Goal: Task Accomplishment & Management: Use online tool/utility

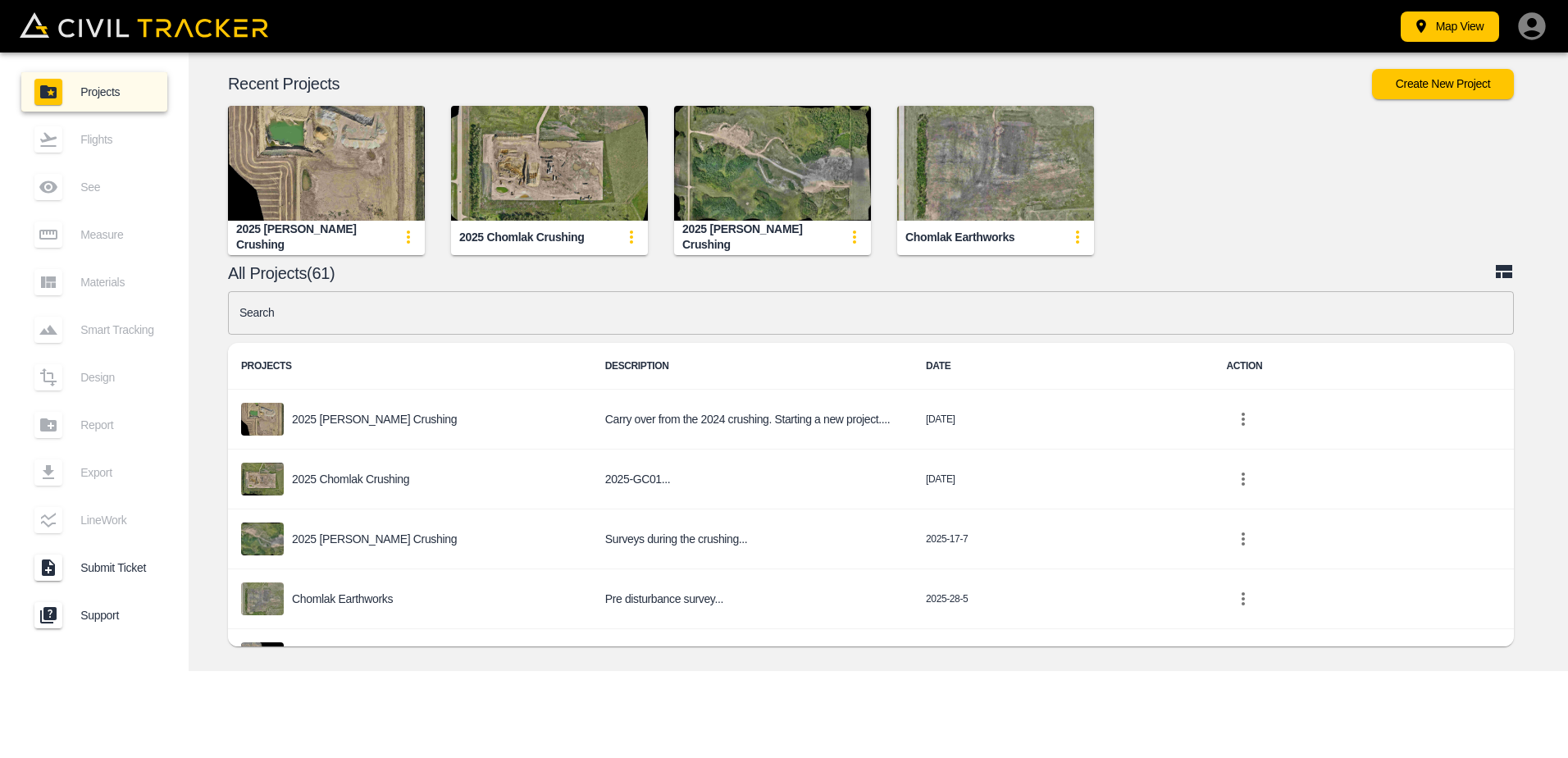
click at [556, 180] on img "button" at bounding box center [550, 163] width 197 height 115
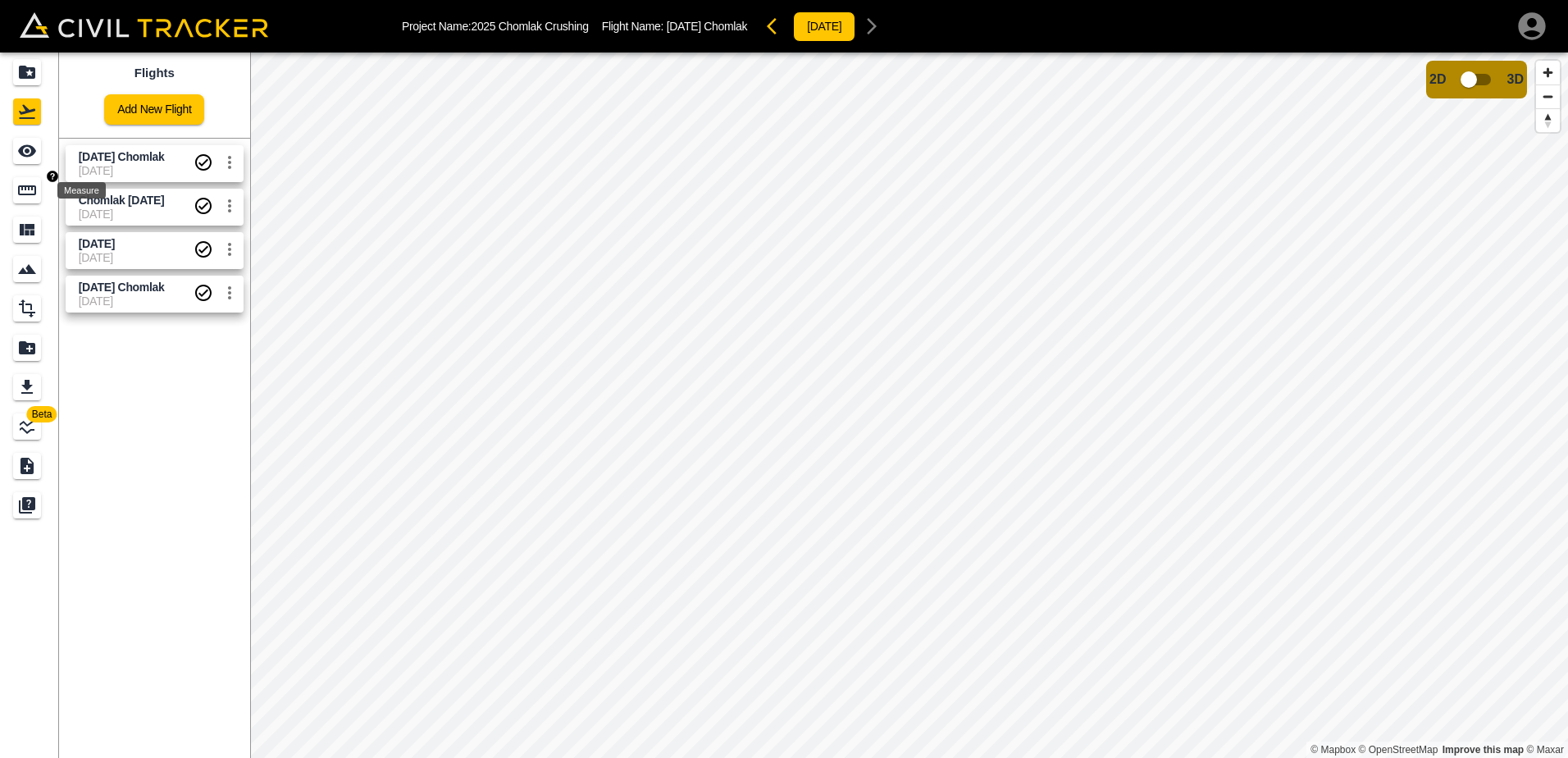
click at [27, 191] on icon "Measure" at bounding box center [27, 190] width 20 height 20
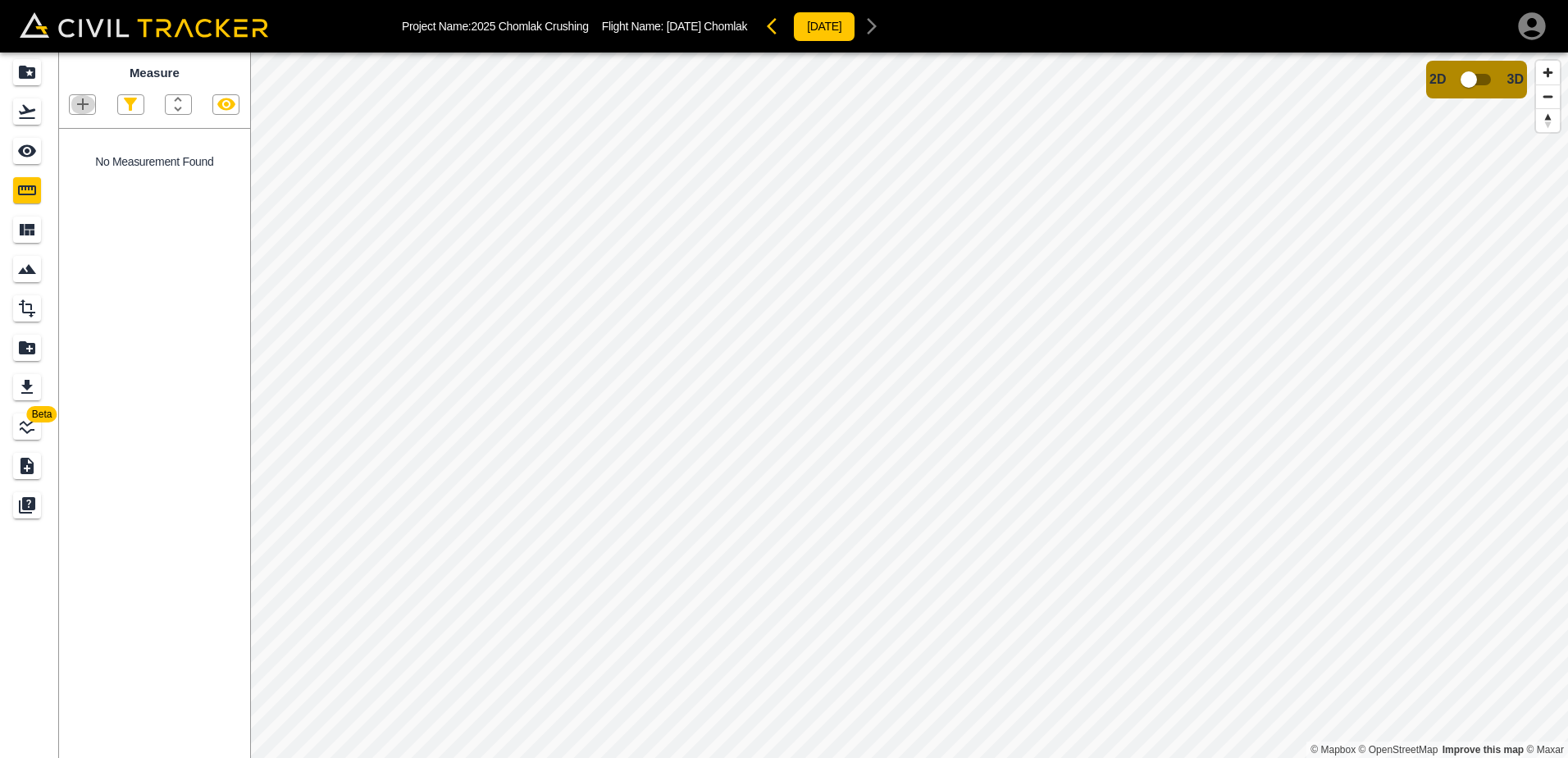
click at [84, 110] on icon "button" at bounding box center [83, 104] width 20 height 20
click at [83, 185] on p "Polygon" at bounding box center [79, 183] width 40 height 14
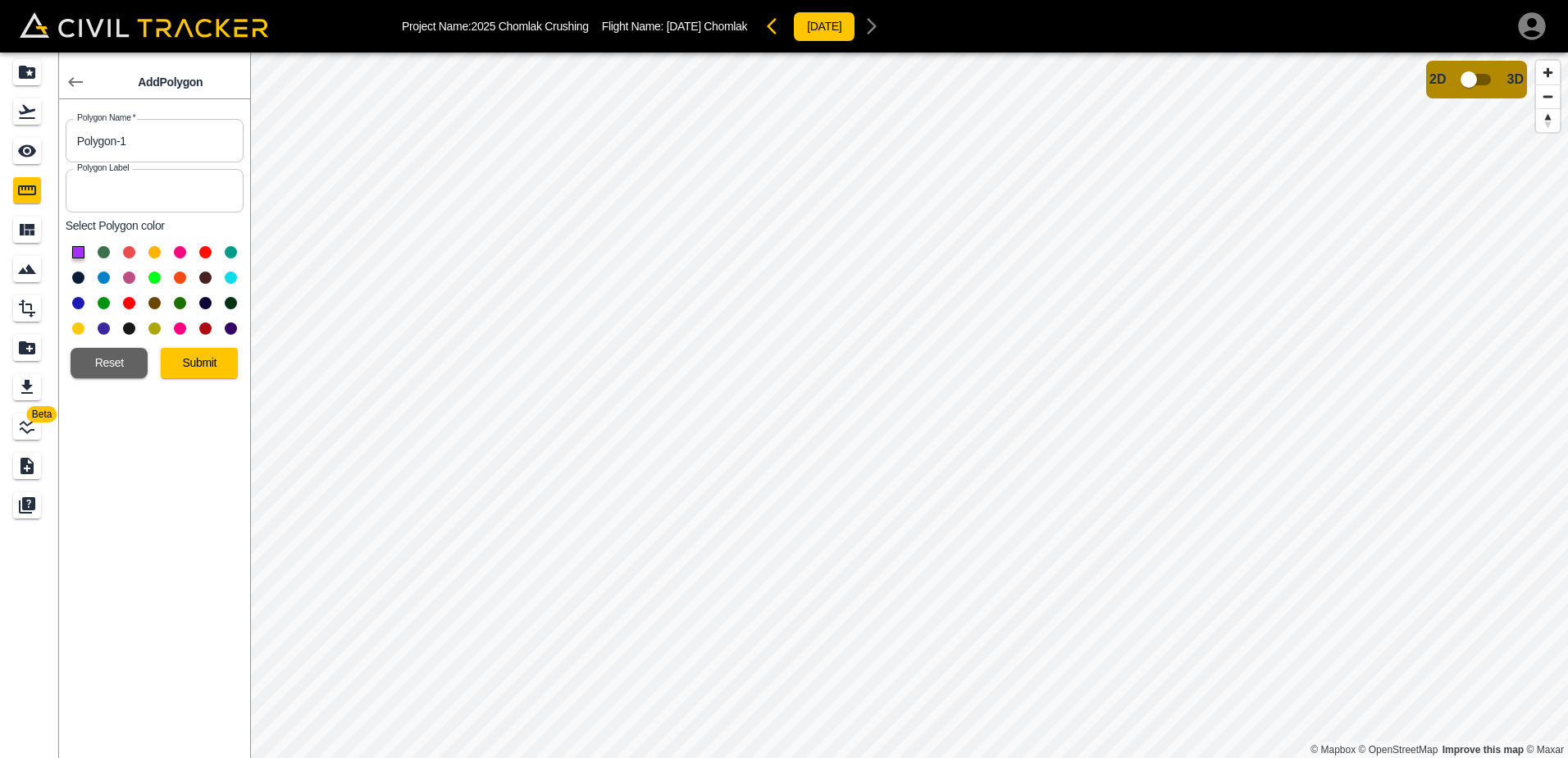
drag, startPoint x: 128, startPoint y: 136, endPoint x: 0, endPoint y: 115, distance: 129.7
click at [6, 122] on div "Beta Add Polygon Polygon Name   * Polygon-1 Polygon Name * Polygon Label Polygo…" at bounding box center [125, 405] width 250 height 706
click at [128, 137] on input "Polygon-1" at bounding box center [155, 140] width 178 height 43
drag, startPoint x: 137, startPoint y: 142, endPoint x: 11, endPoint y: 126, distance: 127.0
click at [11, 130] on div "Beta Add Polygon Polygon Name   * Polygon-1 Polygon Name * Polygon Label Polygo…" at bounding box center [125, 405] width 250 height 706
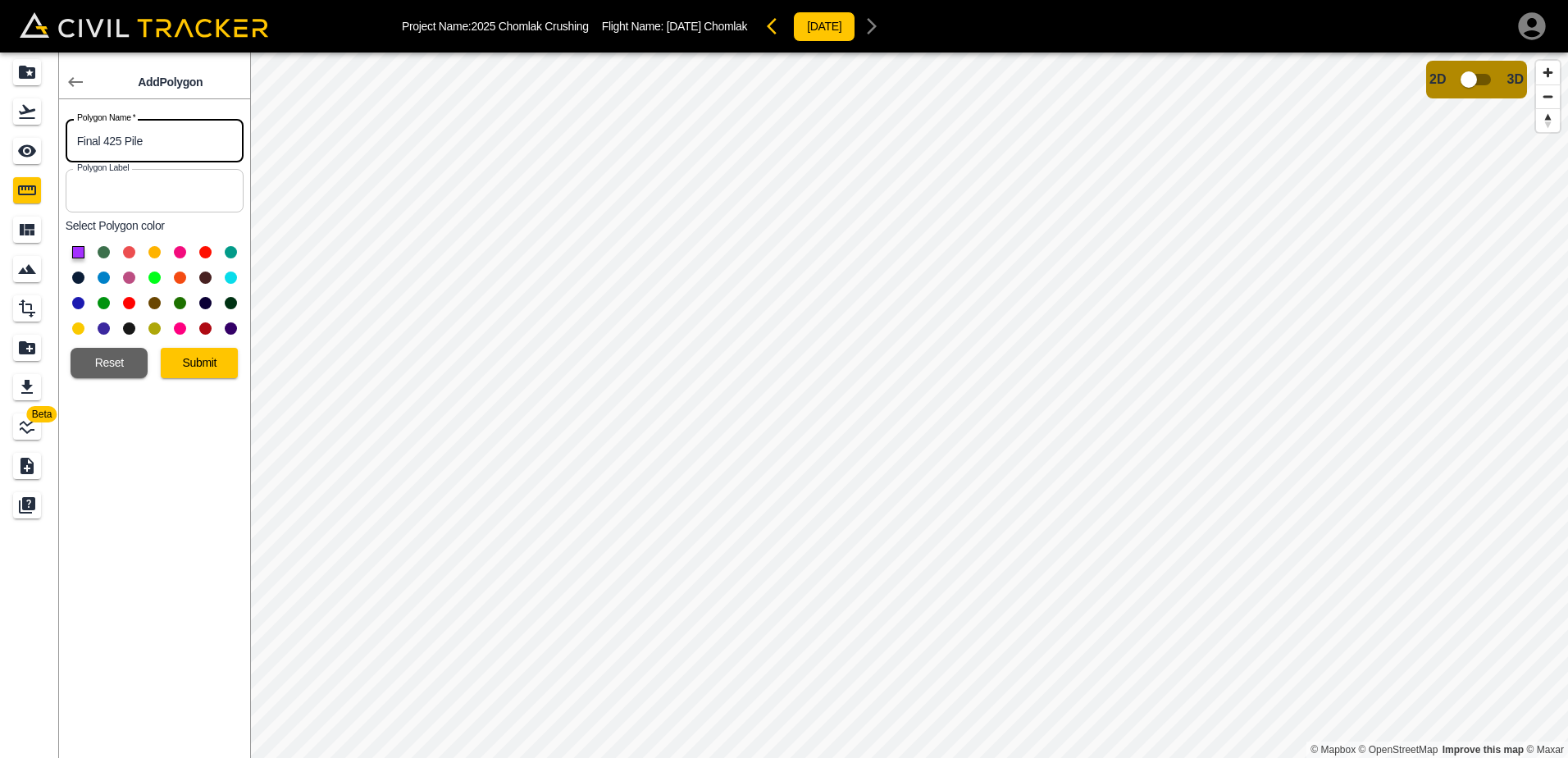
type input "Final 425 Pile"
click at [118, 186] on input "text" at bounding box center [155, 191] width 178 height 43
type input "Final 425 Pile"
click at [76, 253] on button at bounding box center [79, 252] width 13 height 13
click at [197, 361] on button "Submit" at bounding box center [199, 363] width 77 height 31
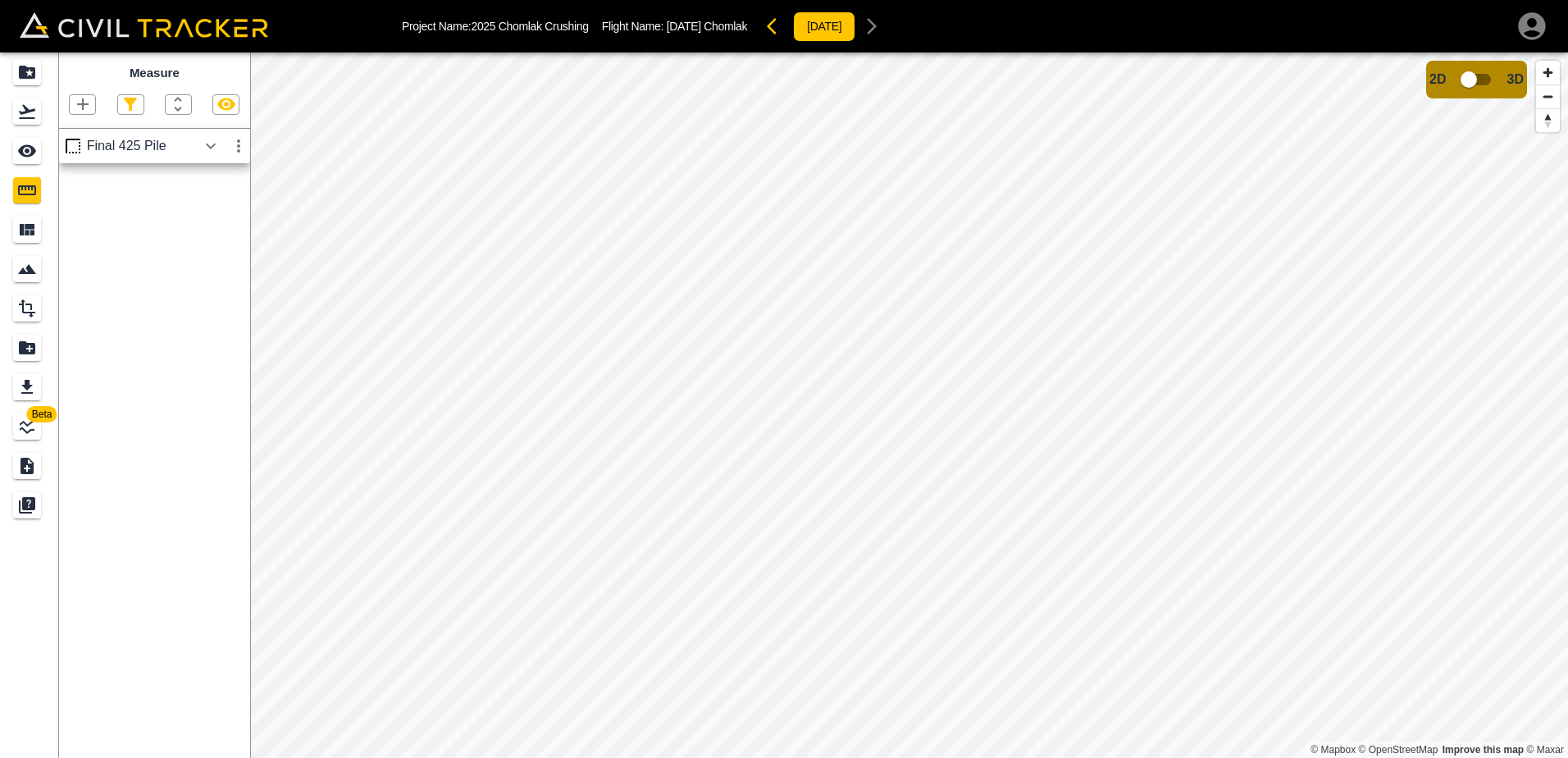
click at [208, 147] on icon "button" at bounding box center [211, 146] width 10 height 5
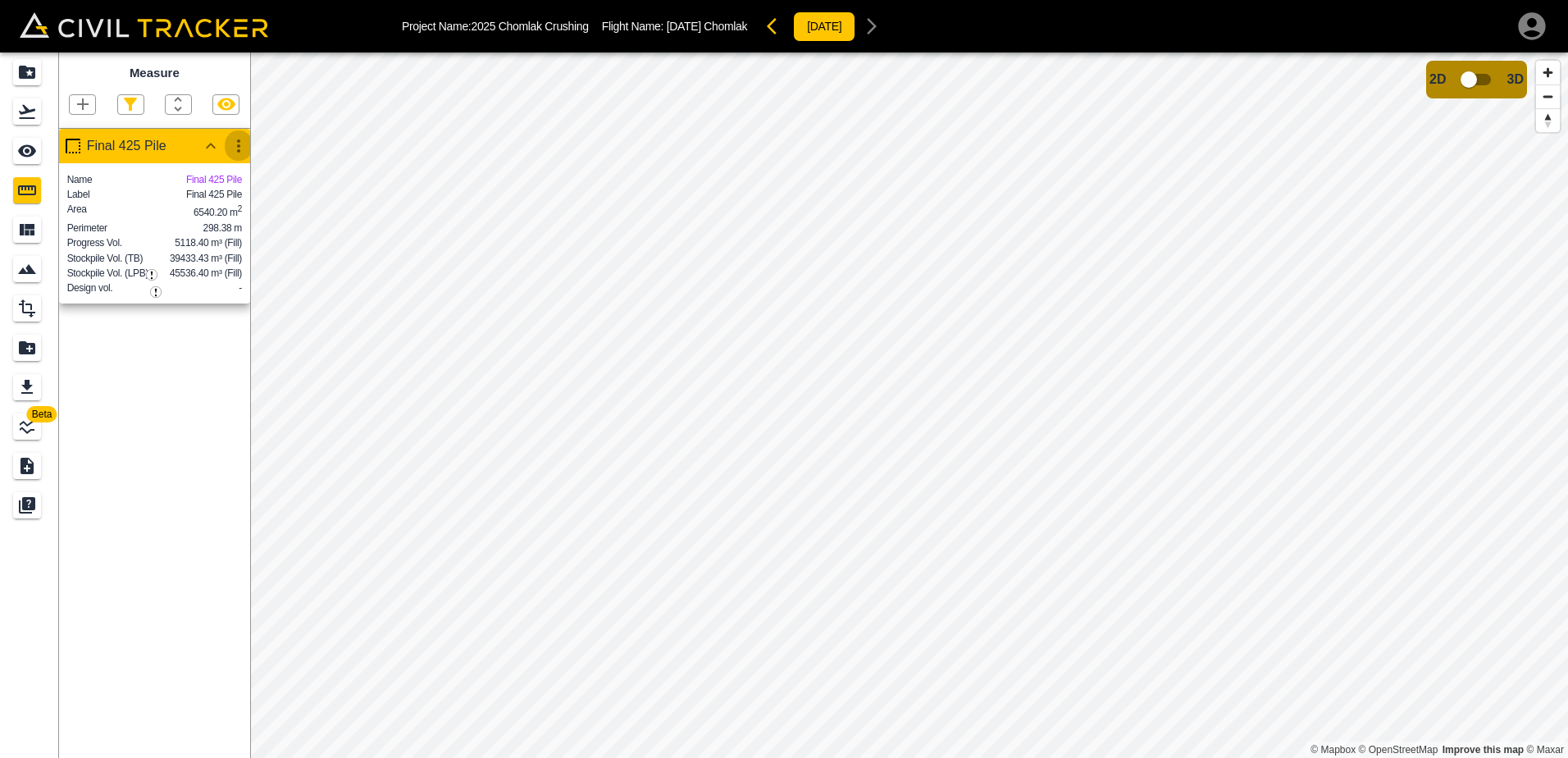
click at [239, 147] on icon "button" at bounding box center [239, 146] width 4 height 14
click at [214, 210] on h6 "Edit" at bounding box center [223, 209] width 33 height 10
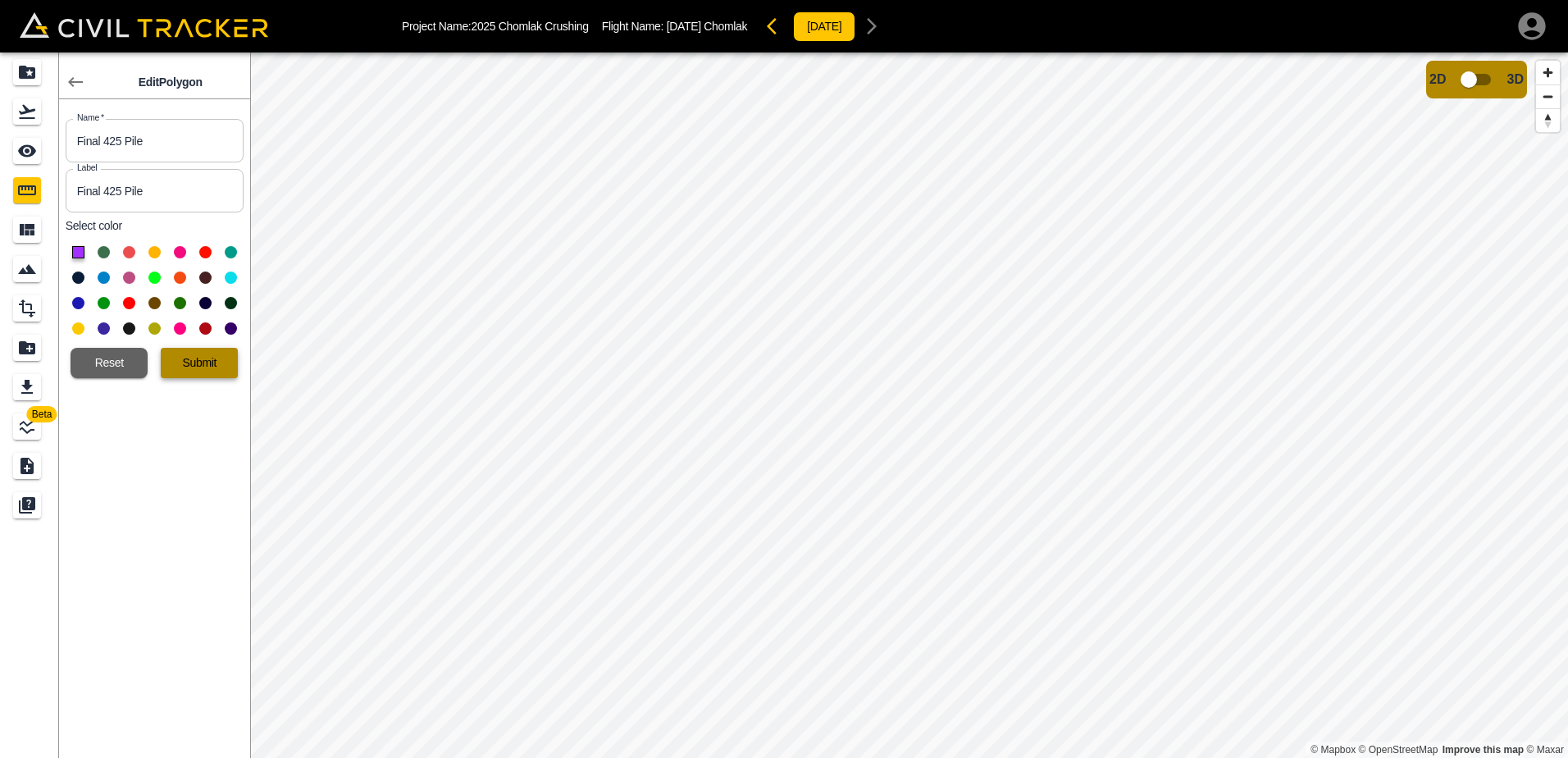
click at [198, 362] on button "Submit" at bounding box center [199, 363] width 77 height 31
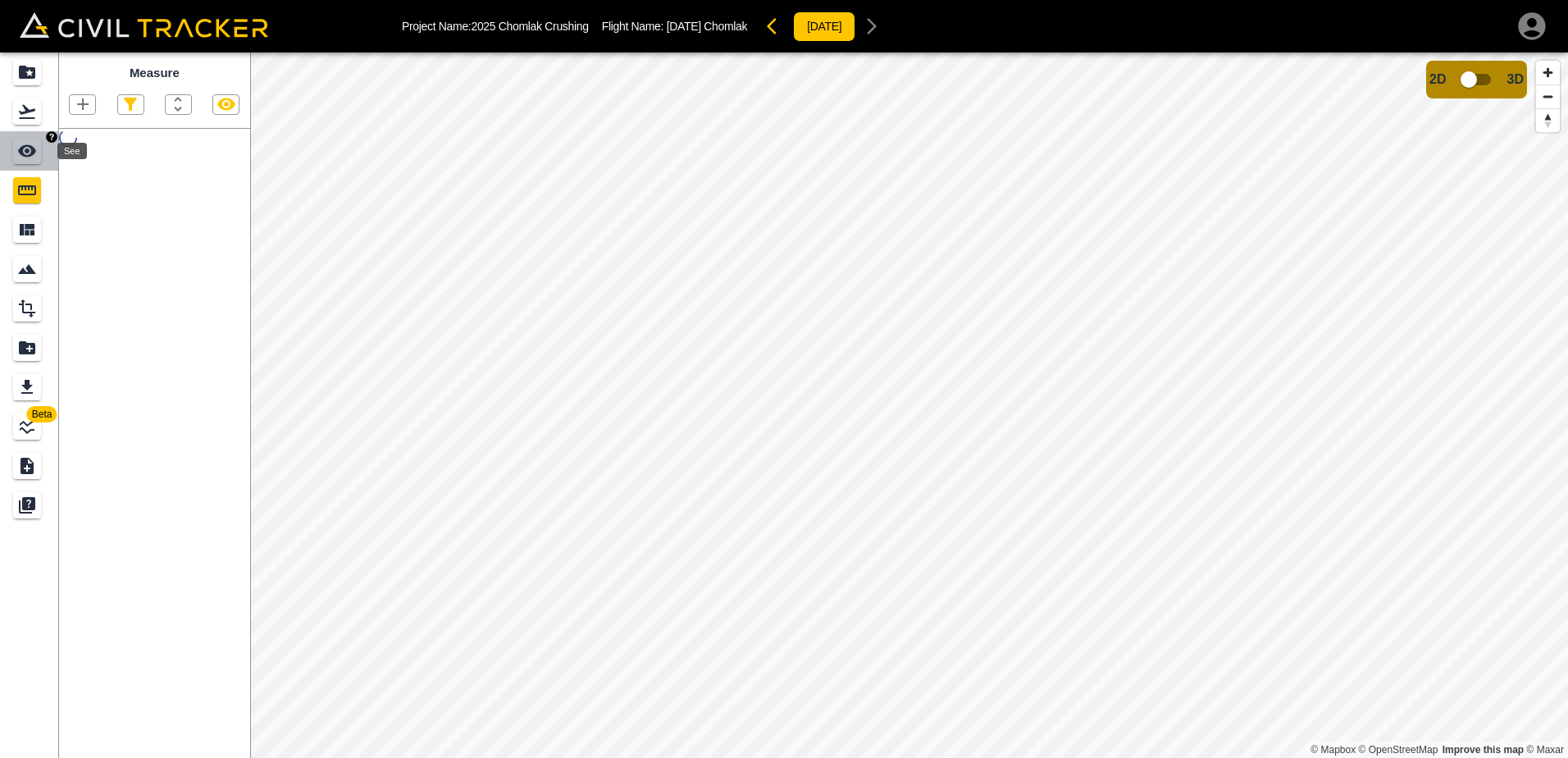
click at [28, 154] on icon "See" at bounding box center [27, 151] width 20 height 20
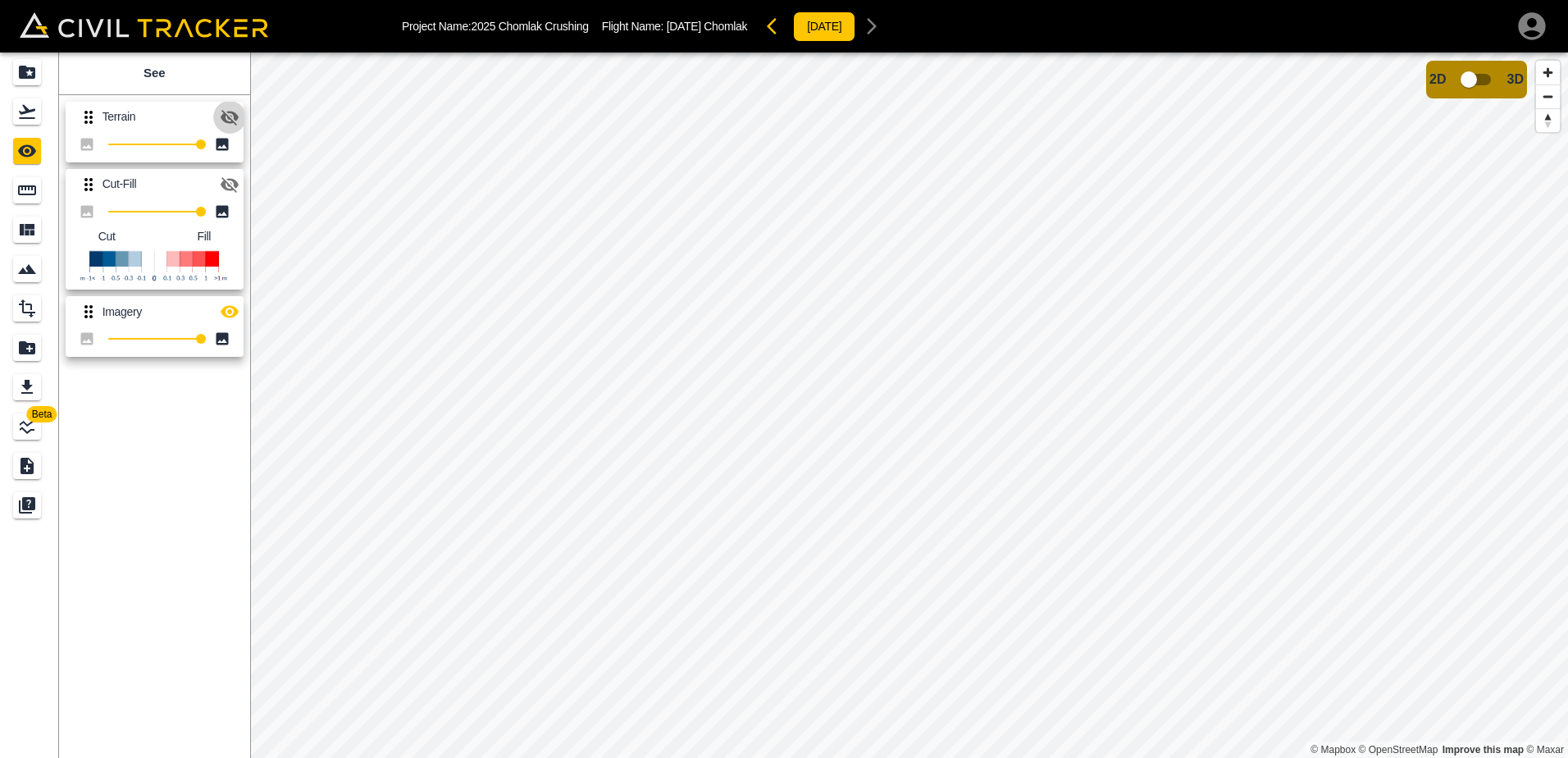
click at [232, 118] on icon "button" at bounding box center [230, 118] width 20 height 20
click at [24, 190] on icon "Measure" at bounding box center [27, 190] width 20 height 20
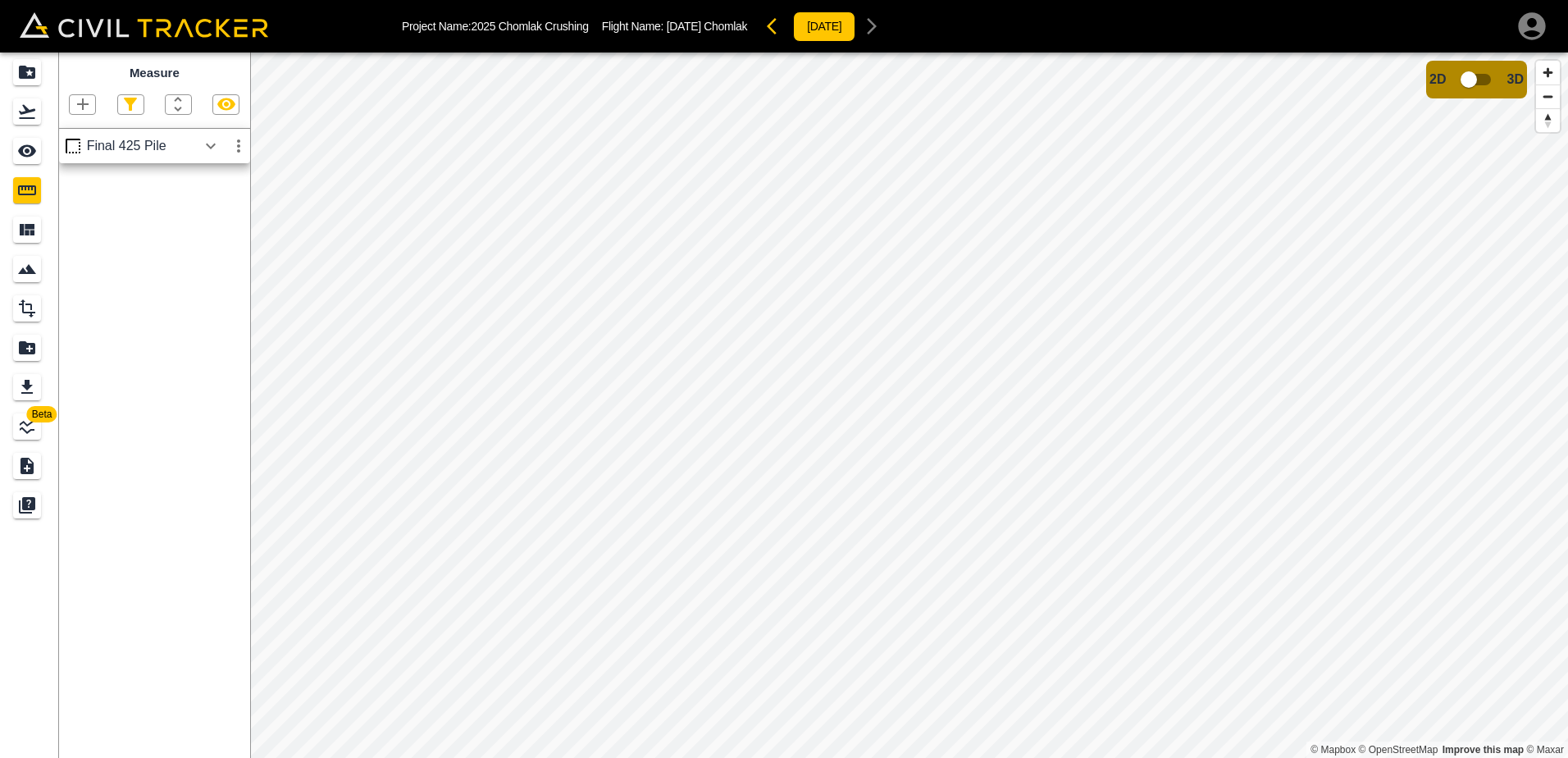
click at [214, 147] on icon "button" at bounding box center [211, 146] width 10 height 5
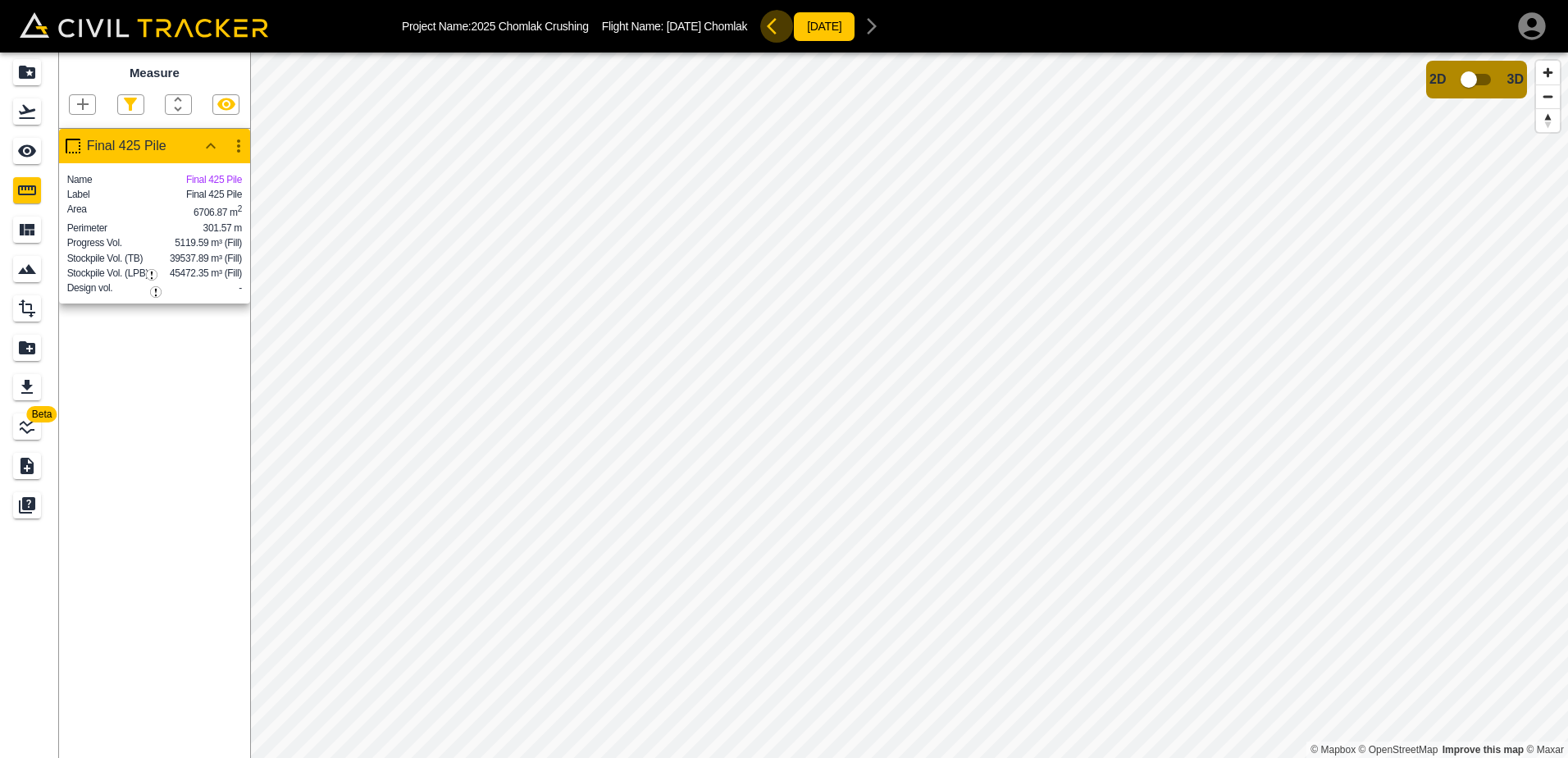
click at [768, 26] on icon "button" at bounding box center [777, 26] width 20 height 20
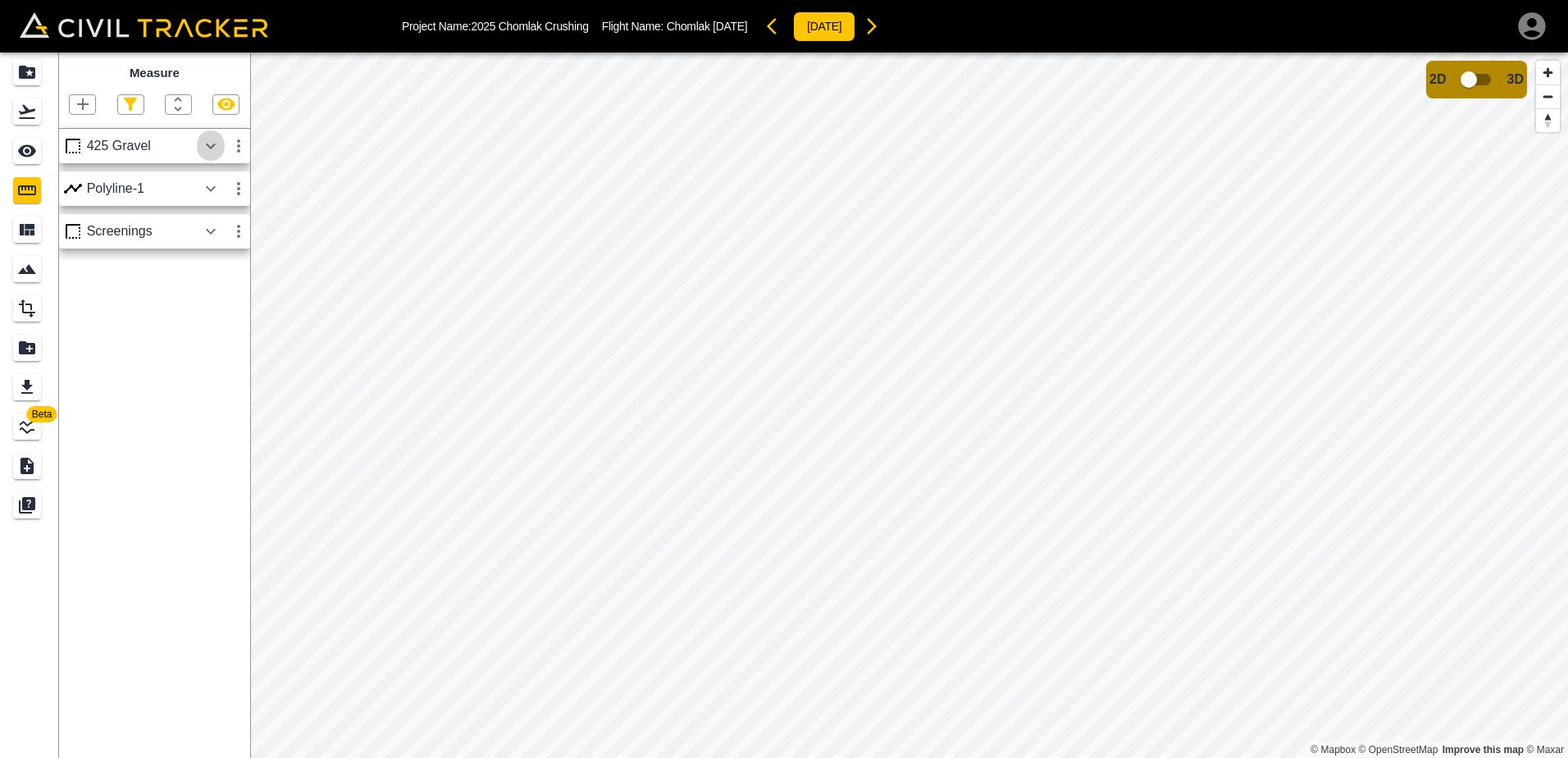
click at [217, 144] on icon "button" at bounding box center [211, 146] width 20 height 20
click at [210, 188] on icon "button" at bounding box center [211, 189] width 20 height 20
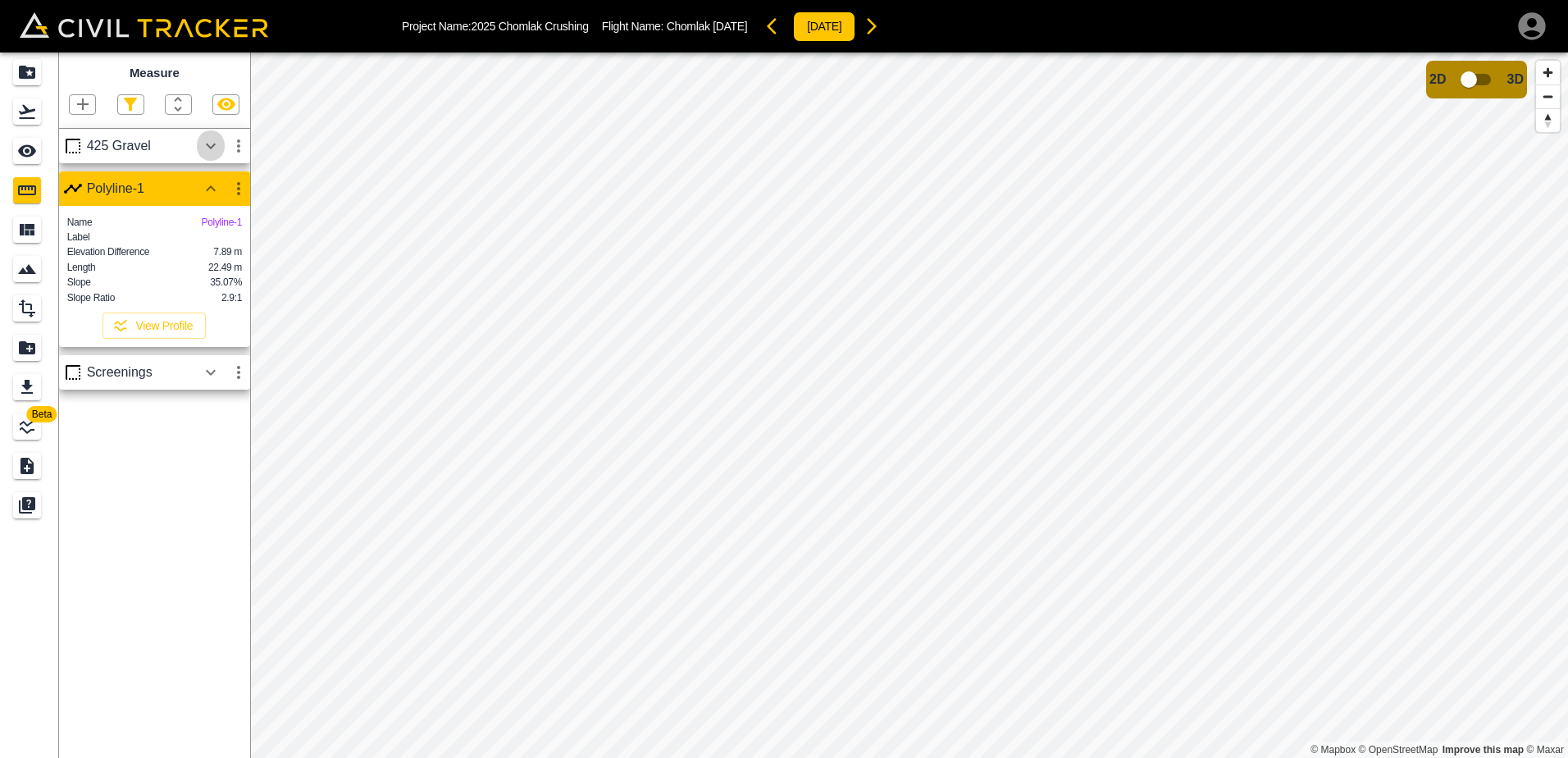
click at [209, 148] on icon "button" at bounding box center [211, 146] width 10 height 5
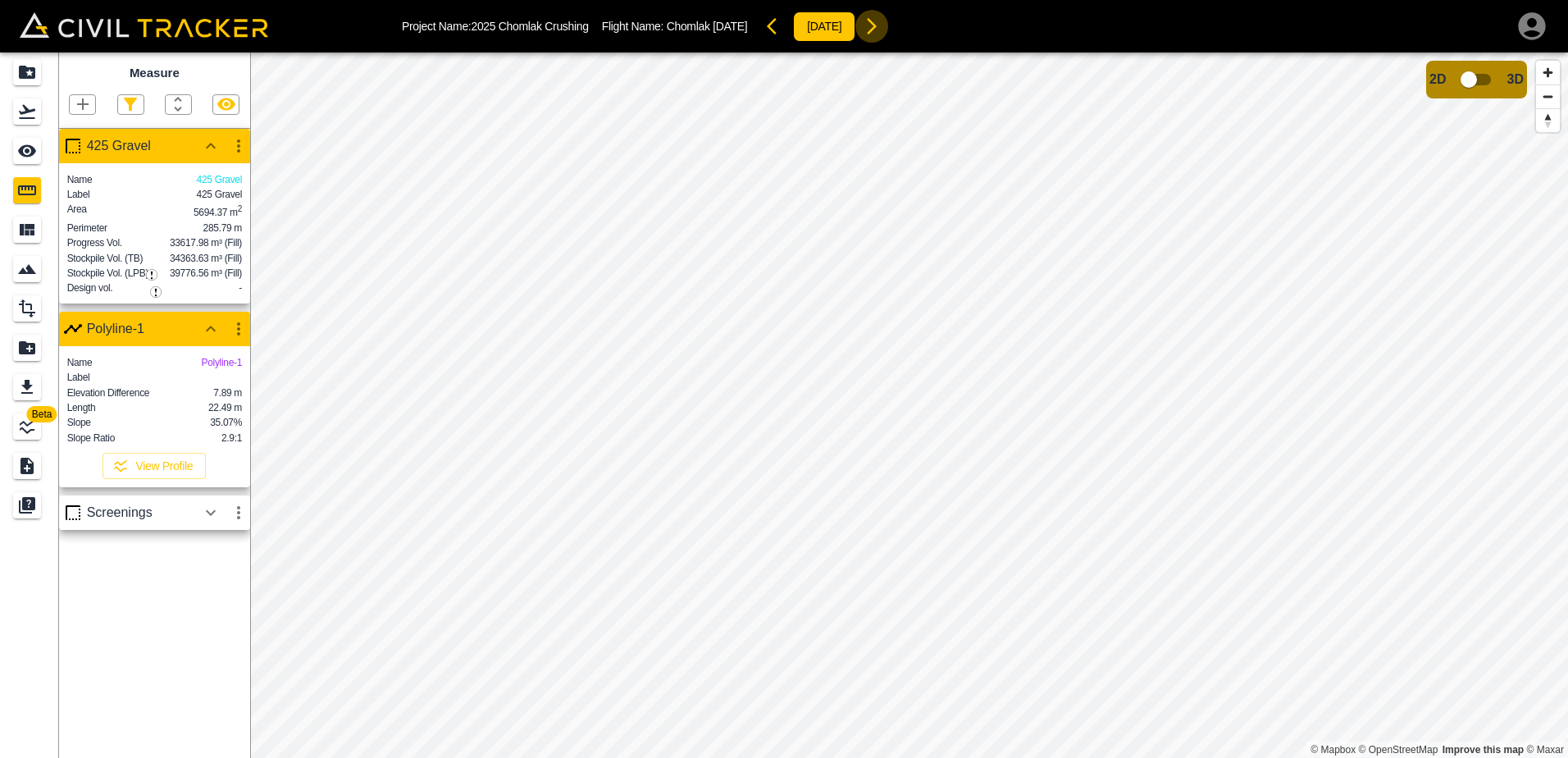
click at [881, 24] on icon "button" at bounding box center [872, 26] width 20 height 20
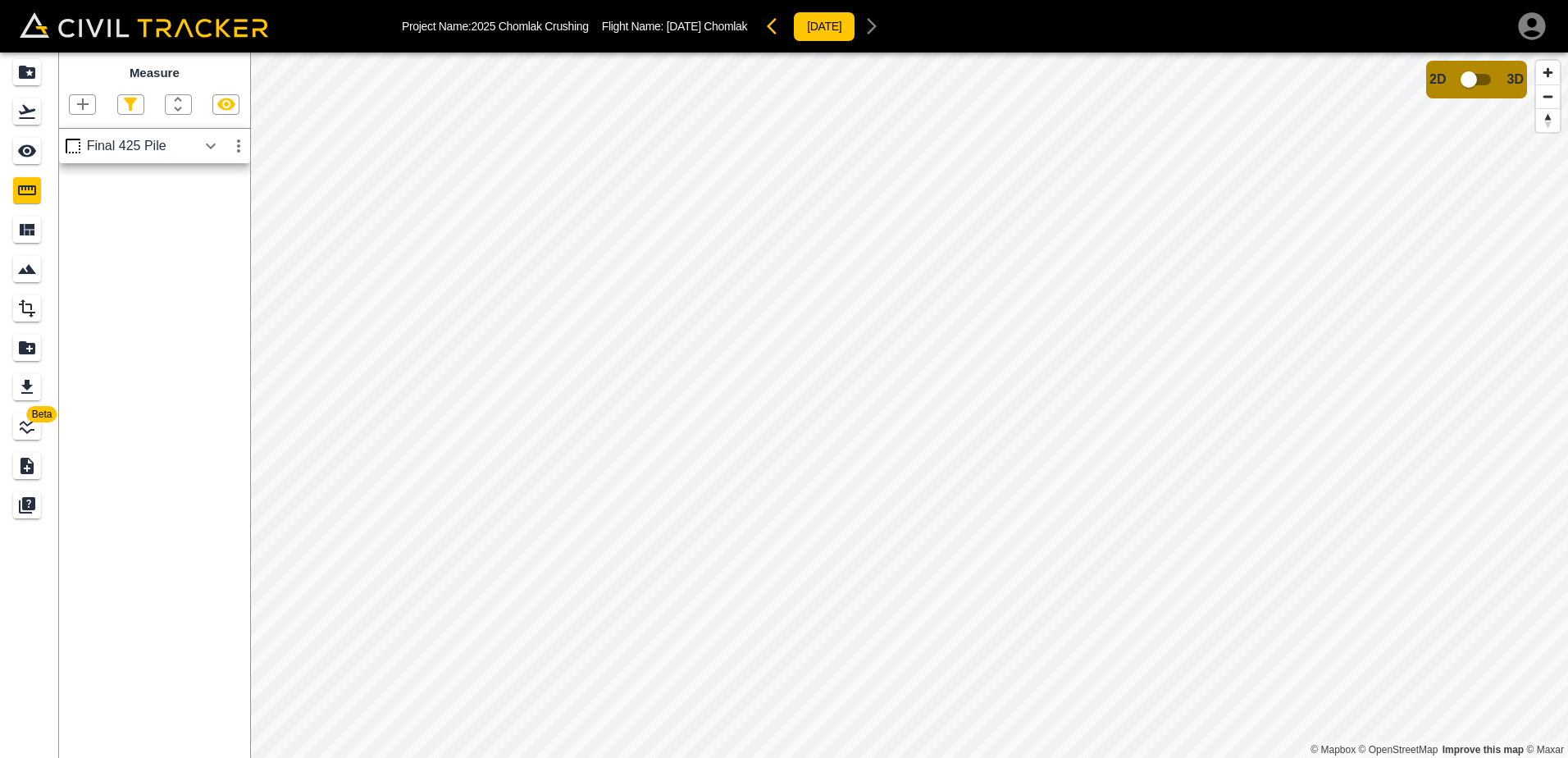
click at [209, 153] on icon "button" at bounding box center [211, 146] width 20 height 20
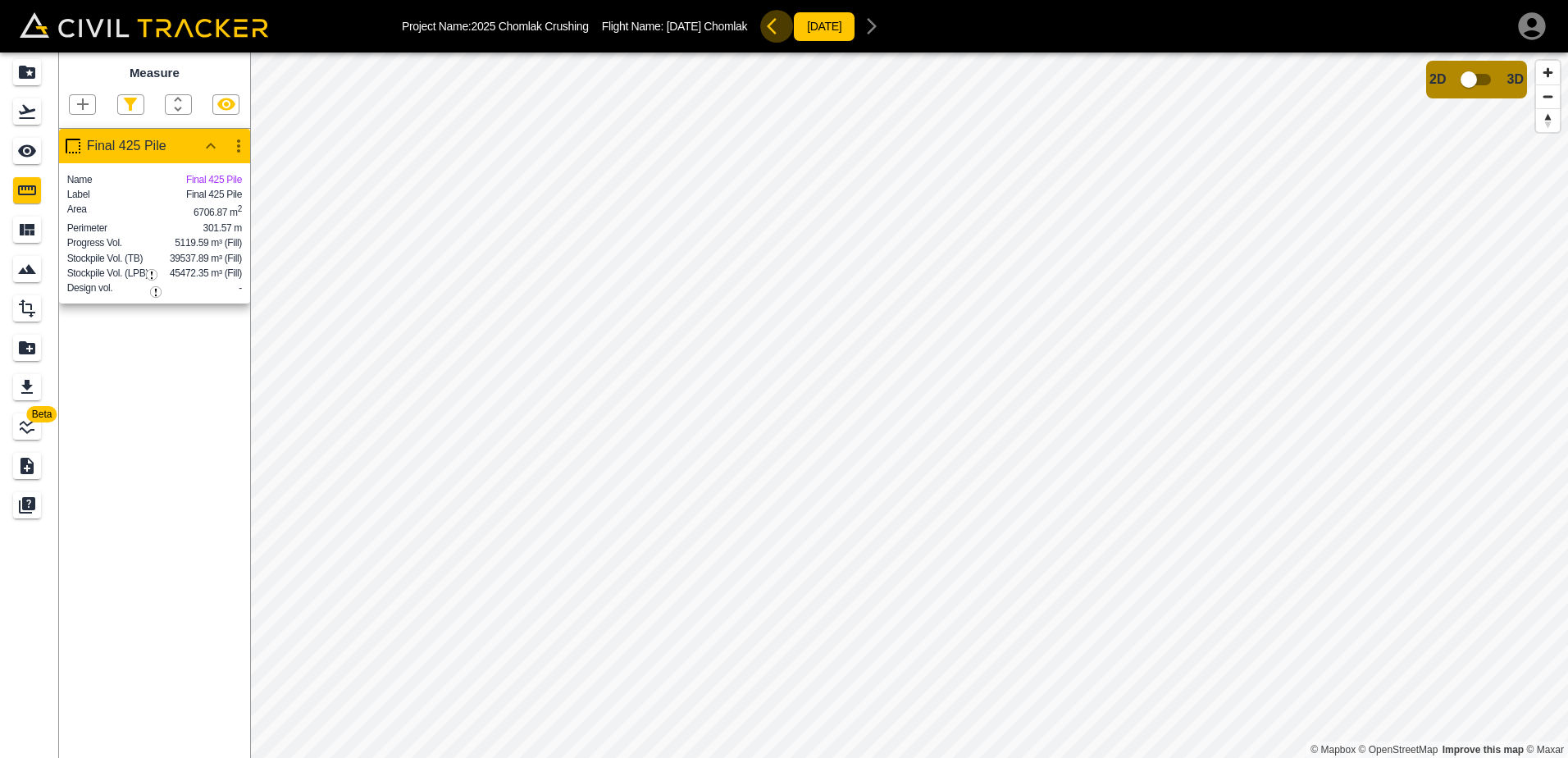
click at [767, 25] on icon "button" at bounding box center [777, 26] width 20 height 20
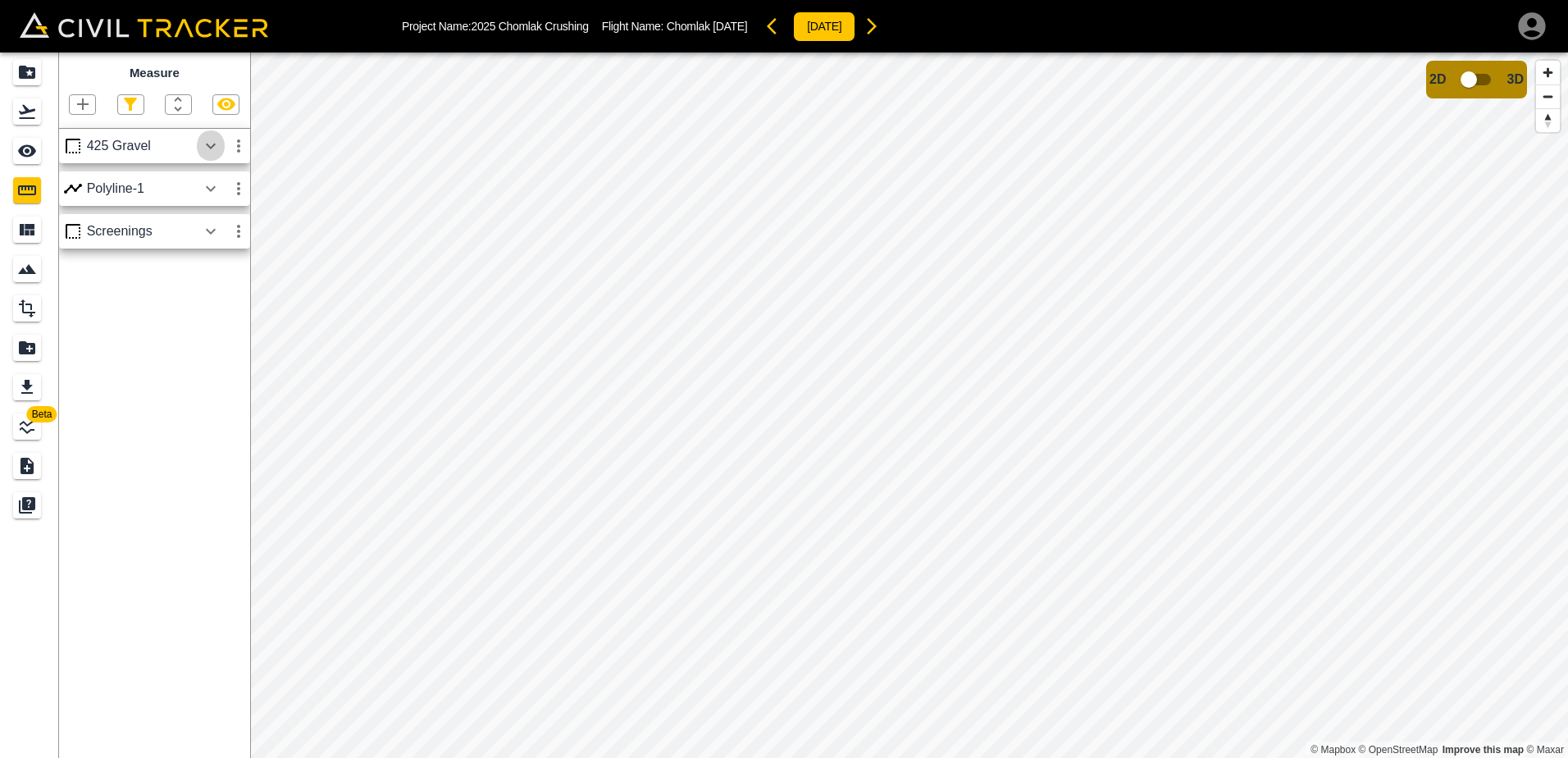
click at [214, 146] on icon "button" at bounding box center [211, 146] width 20 height 20
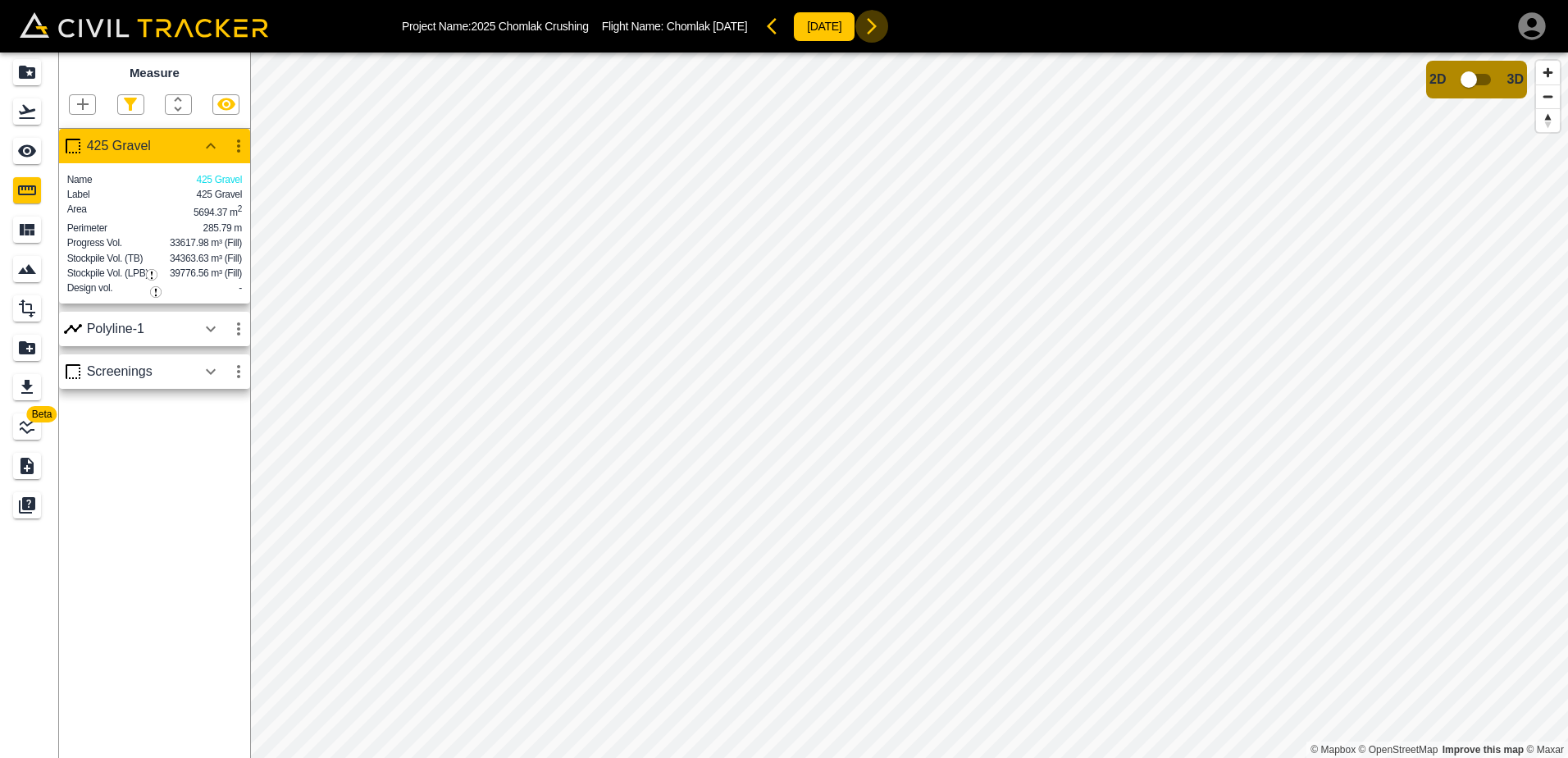
click at [881, 22] on icon "button" at bounding box center [872, 26] width 20 height 20
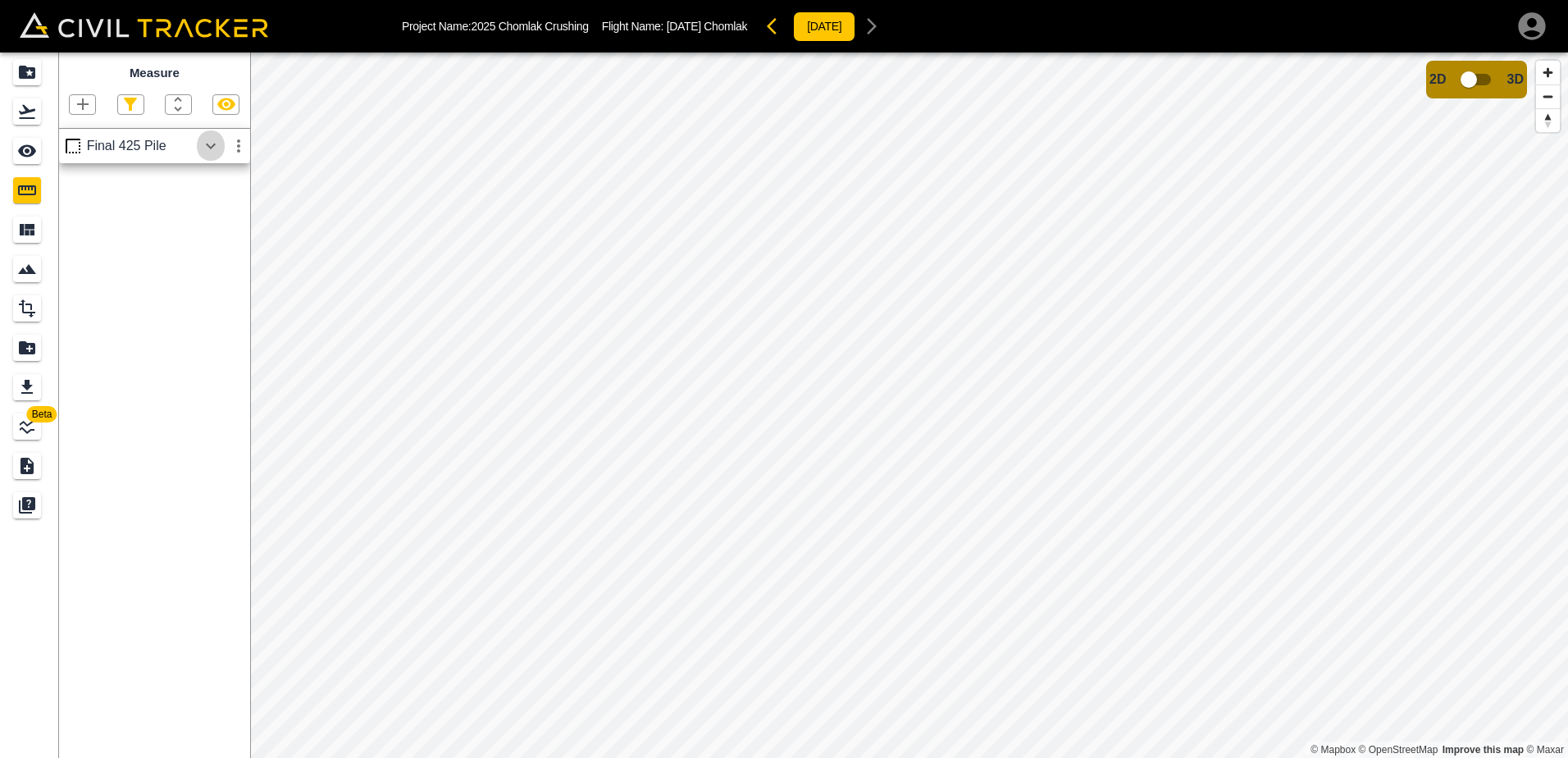
click at [212, 146] on icon "button" at bounding box center [211, 146] width 20 height 20
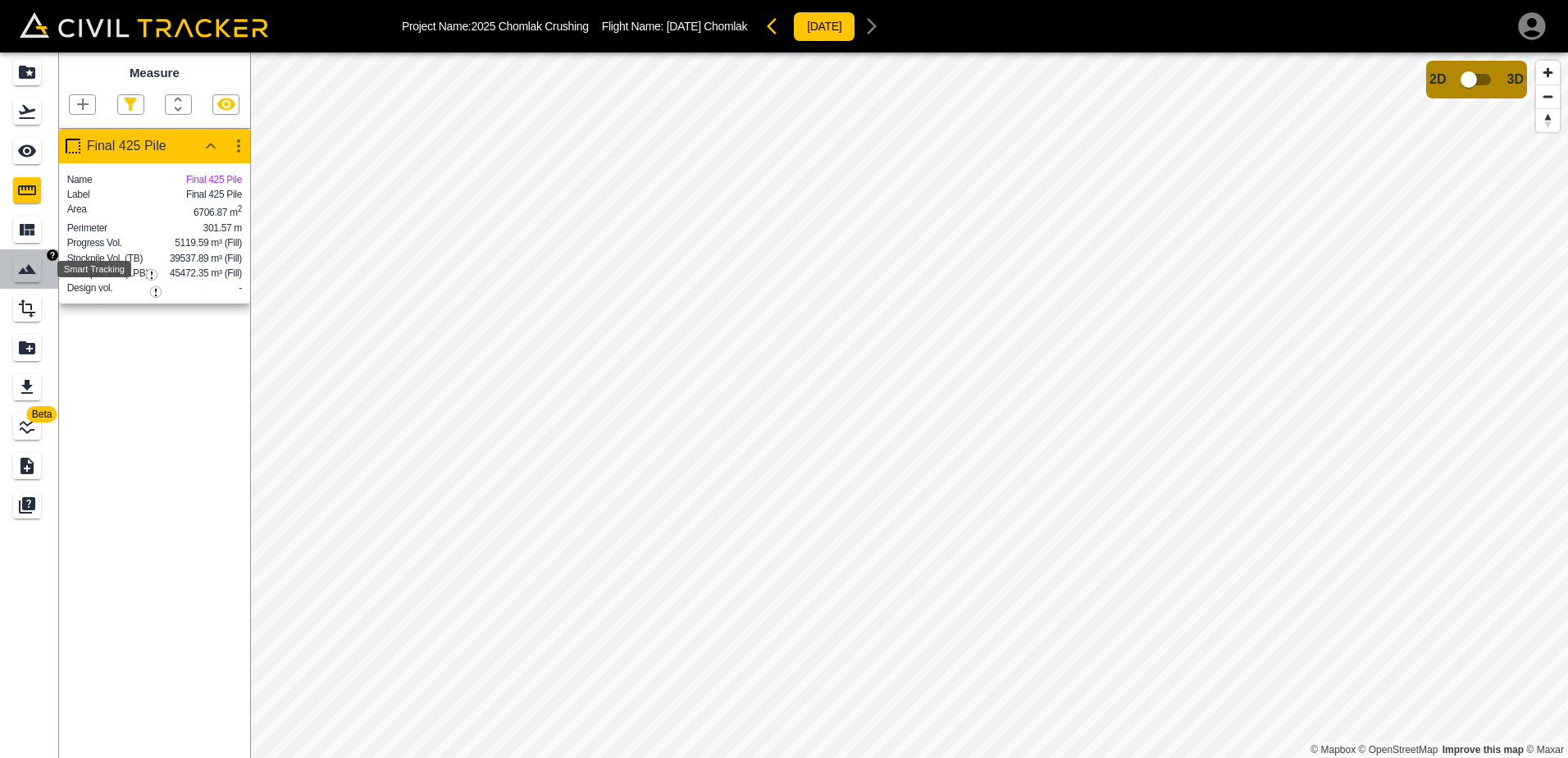
click at [22, 267] on icon "Smart Tracking" at bounding box center [27, 269] width 20 height 20
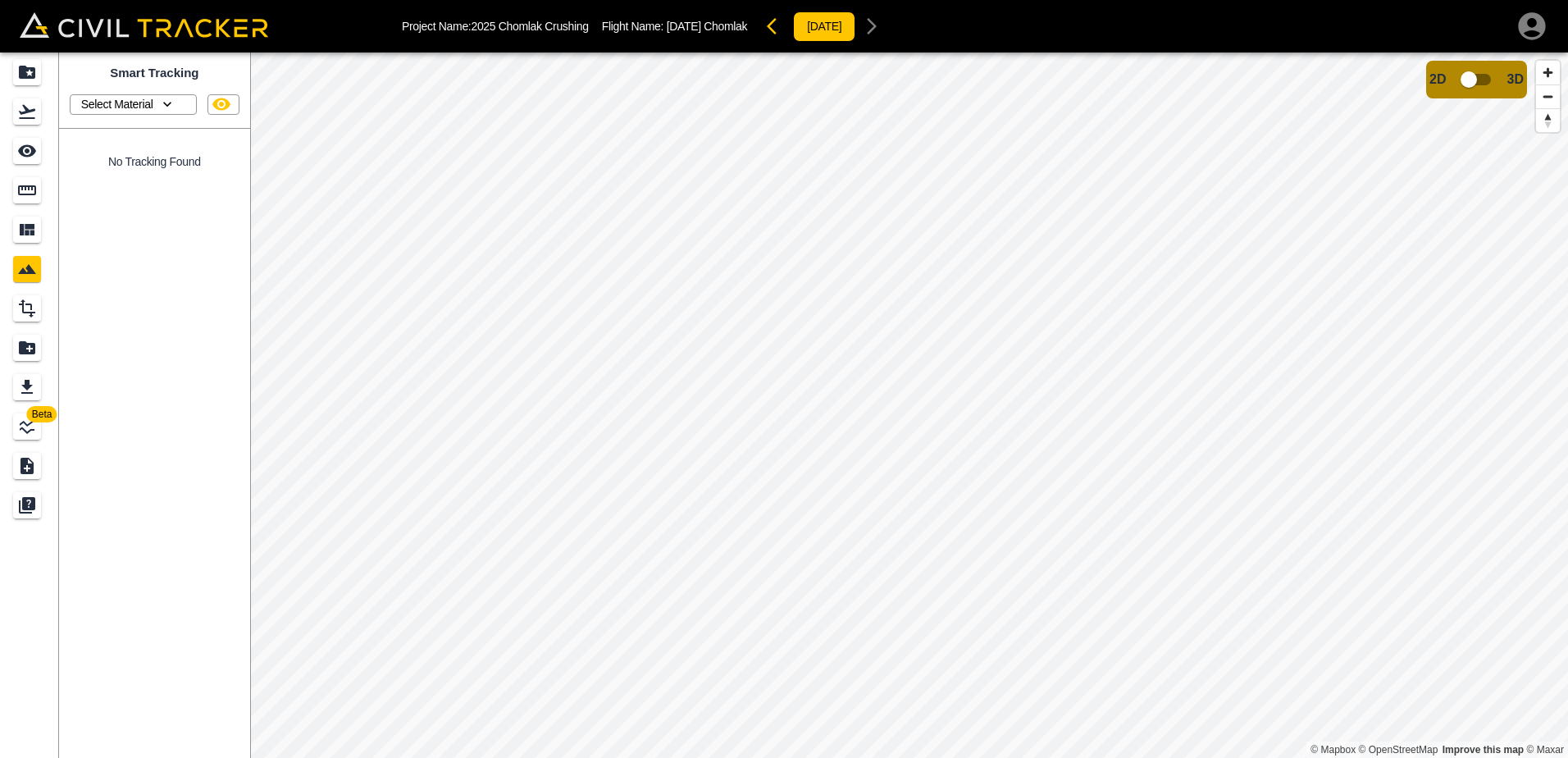
click at [172, 102] on icon "button" at bounding box center [167, 104] width 16 height 16
click at [171, 102] on div at bounding box center [784, 379] width 1568 height 758
click at [170, 107] on icon "button" at bounding box center [167, 104] width 16 height 16
click at [129, 138] on link "Add New Material" at bounding box center [128, 132] width 100 height 23
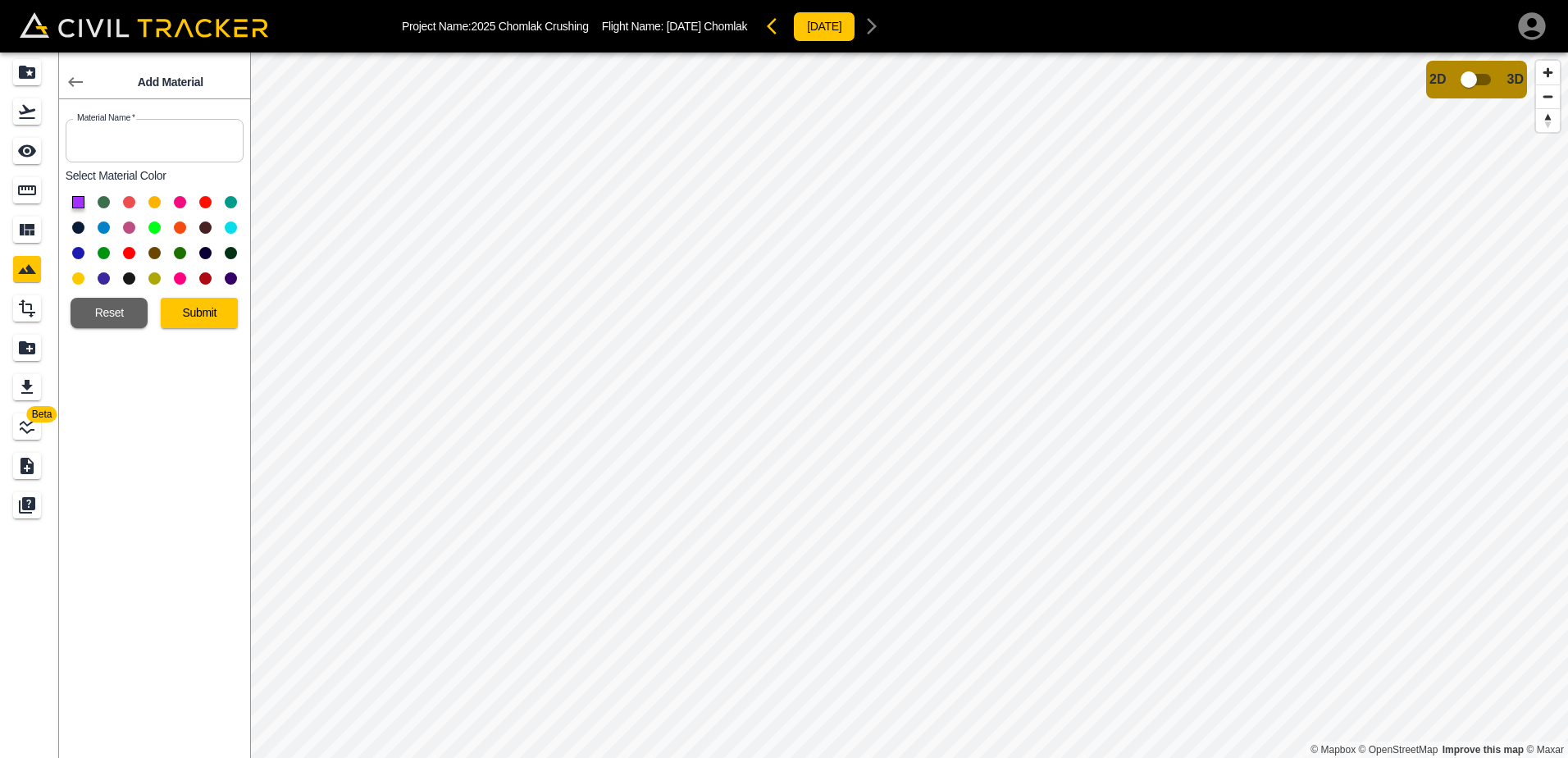
click at [81, 201] on button at bounding box center [79, 203] width 13 height 13
click at [111, 147] on input "text" at bounding box center [155, 140] width 178 height 43
type input "2"
type input "425 Gravel"
click at [154, 231] on button at bounding box center [155, 228] width 13 height 13
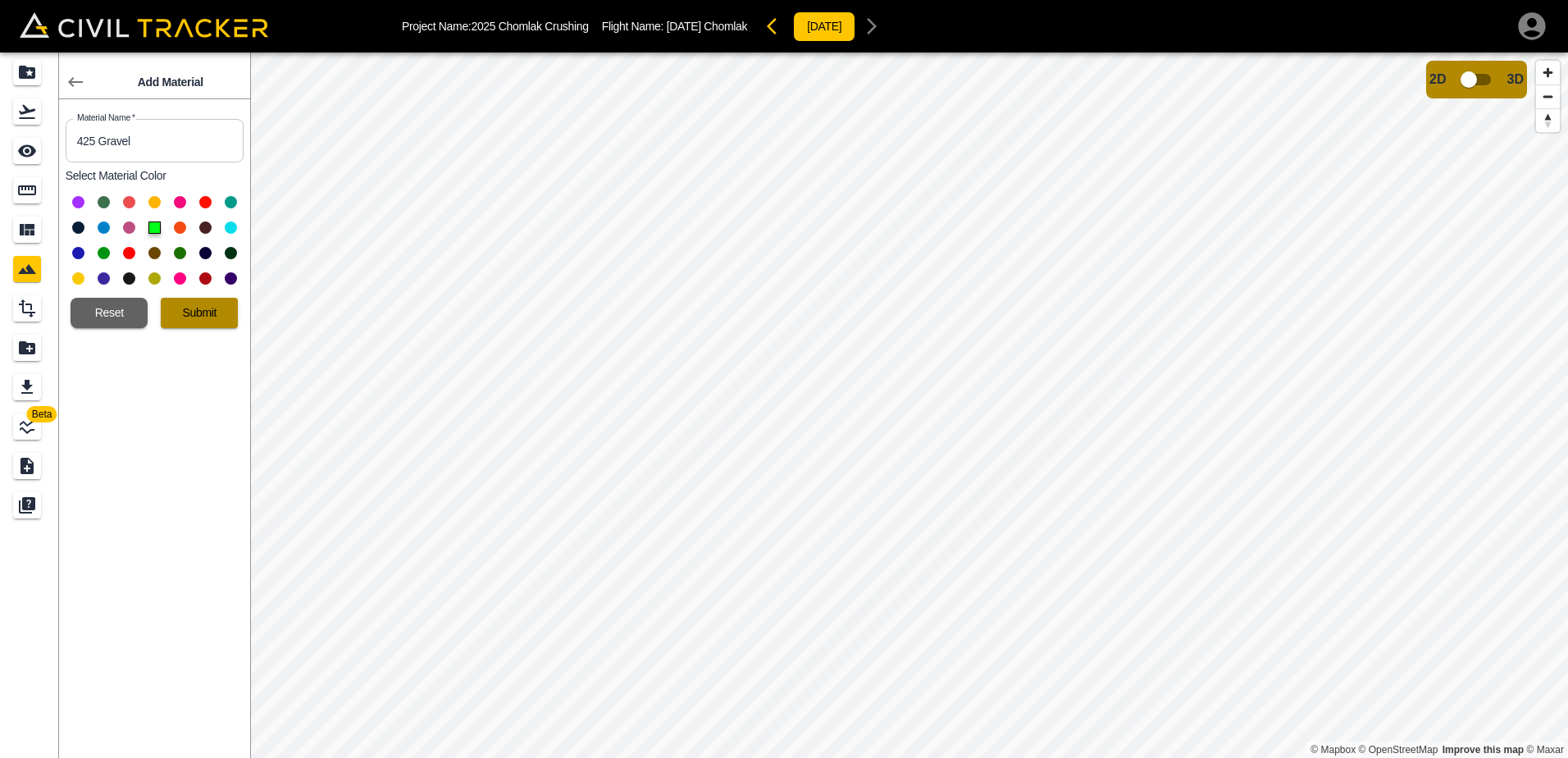
click at [187, 310] on button "Submit" at bounding box center [199, 313] width 77 height 31
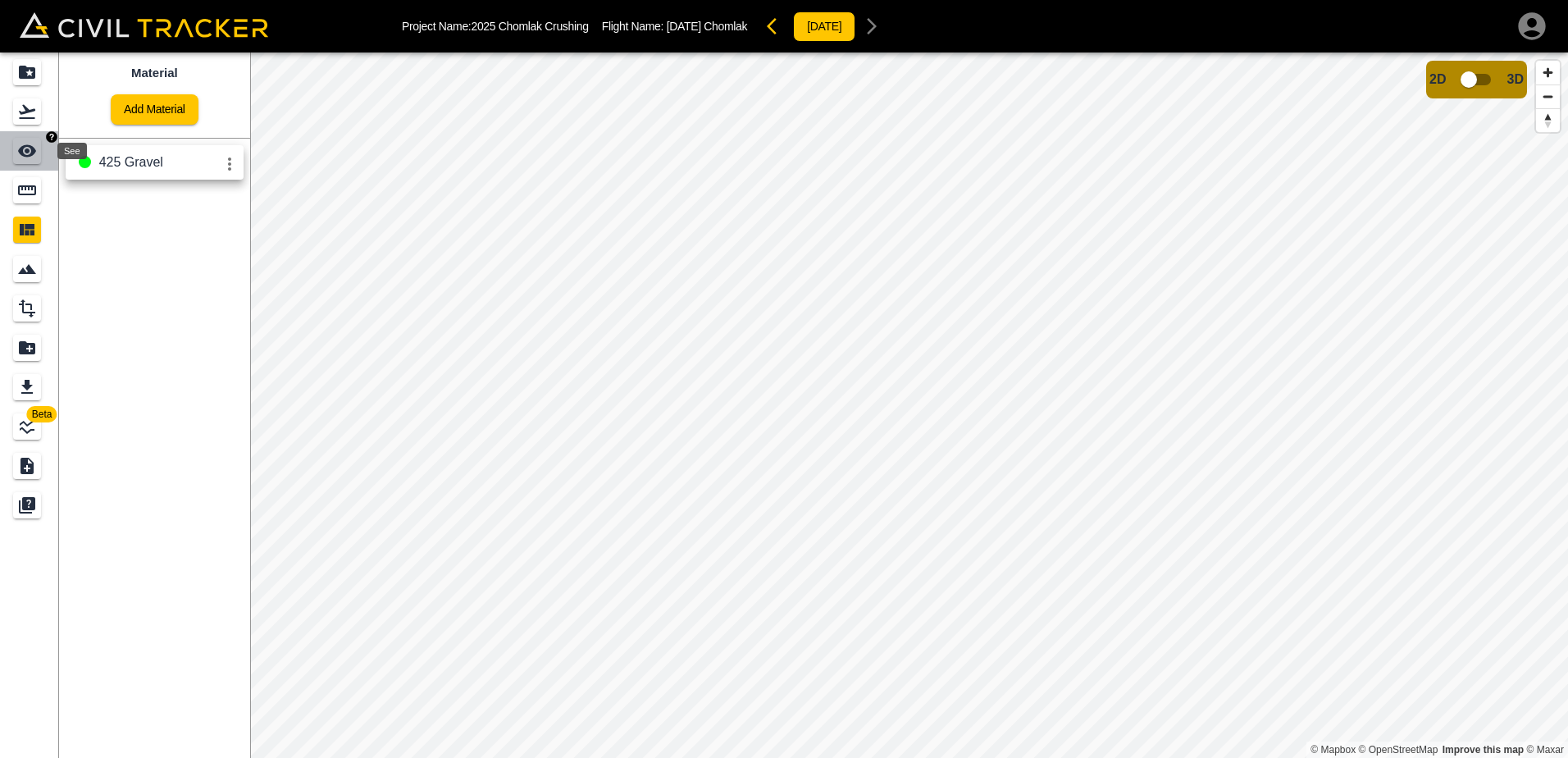
click at [29, 156] on icon "See" at bounding box center [27, 151] width 18 height 13
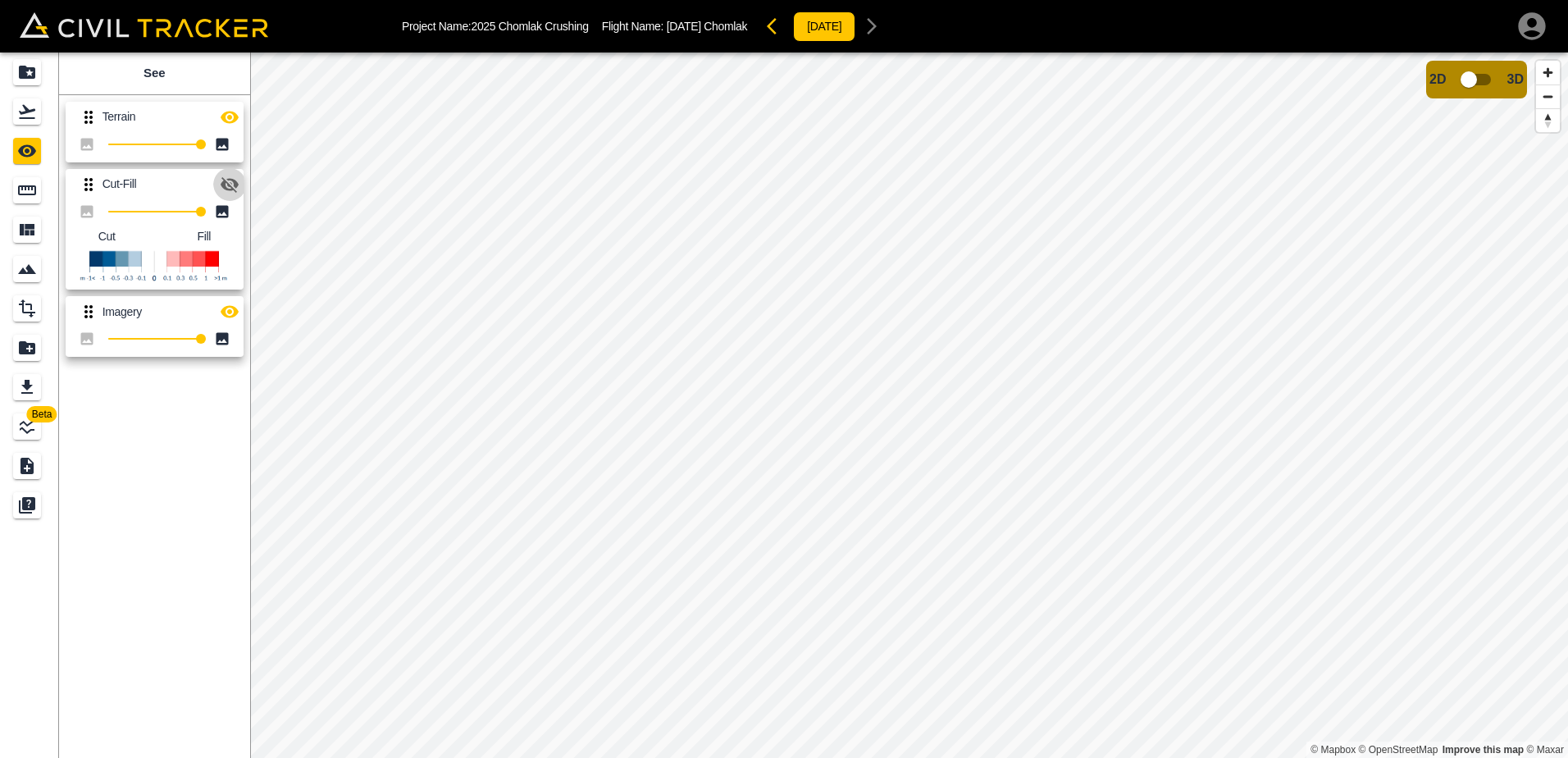
click at [232, 180] on icon "button" at bounding box center [230, 185] width 20 height 20
click at [231, 114] on icon "button" at bounding box center [230, 118] width 20 height 20
click at [229, 117] on icon "button" at bounding box center [230, 117] width 18 height 15
click at [25, 191] on icon "Measure" at bounding box center [27, 190] width 20 height 20
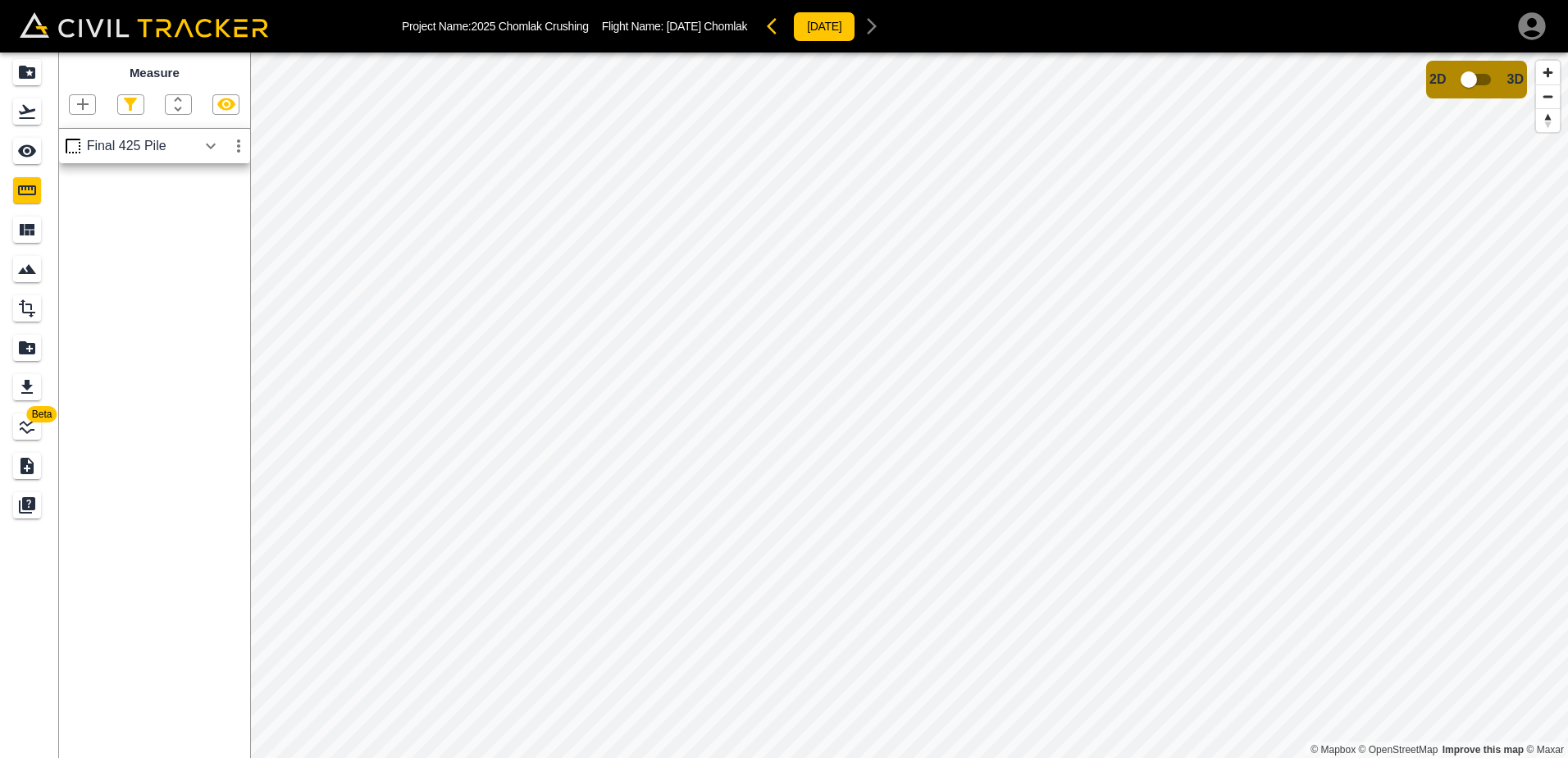
click at [87, 109] on icon "button" at bounding box center [83, 104] width 20 height 20
click at [78, 184] on p "Polygon" at bounding box center [79, 183] width 40 height 14
click at [81, 103] on icon "button" at bounding box center [83, 104] width 20 height 20
click at [81, 186] on p "Polygon" at bounding box center [79, 183] width 40 height 14
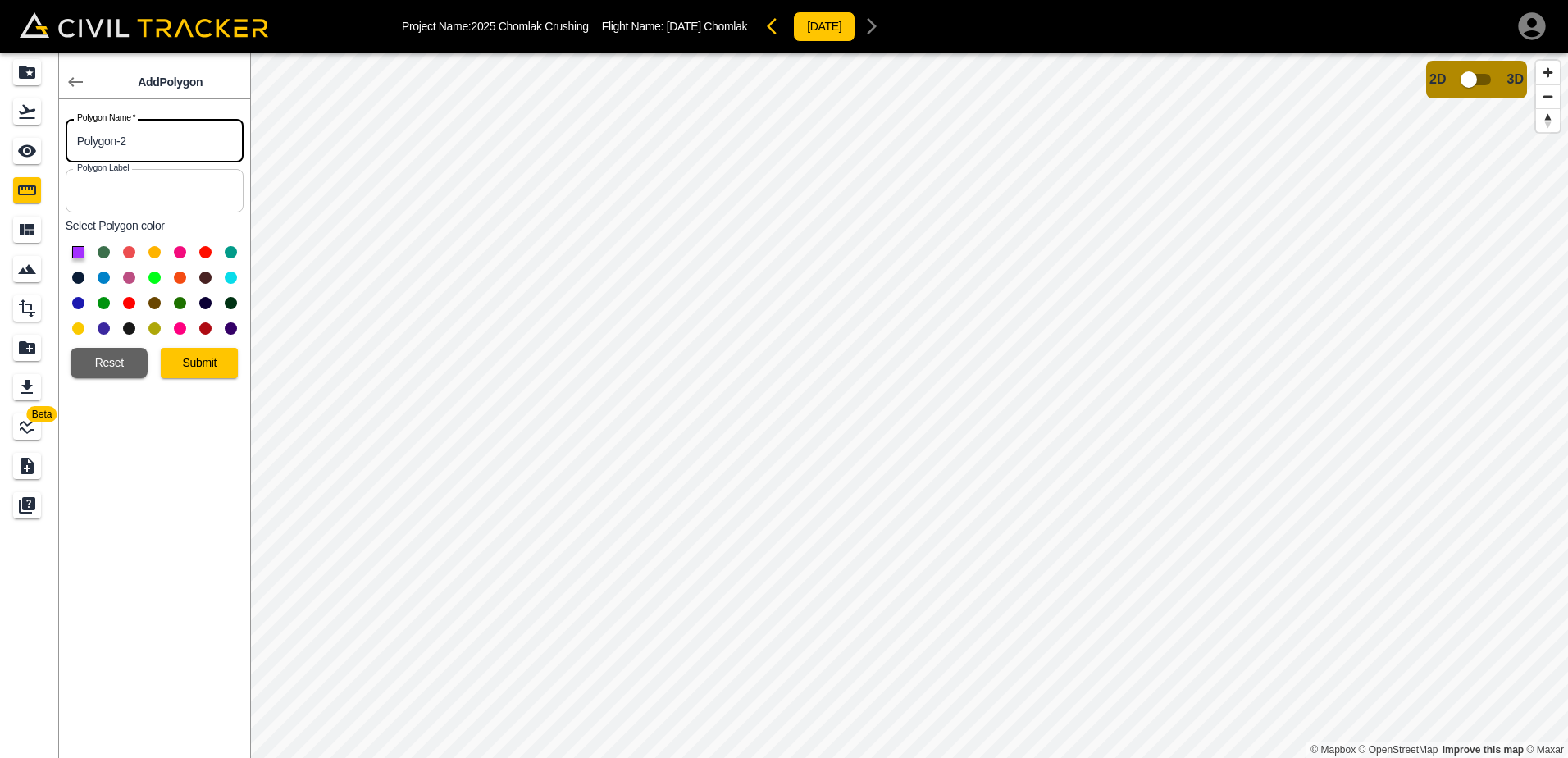
drag, startPoint x: 127, startPoint y: 141, endPoint x: 43, endPoint y: 141, distance: 84.0
click at [43, 141] on div "Beta Add Polygon Polygon Name   * Polygon-2 Polygon Name * Polygon Label Polygo…" at bounding box center [125, 405] width 250 height 706
type input "430 Material"
click at [124, 186] on input "text" at bounding box center [155, 191] width 178 height 43
type input "430 Material"
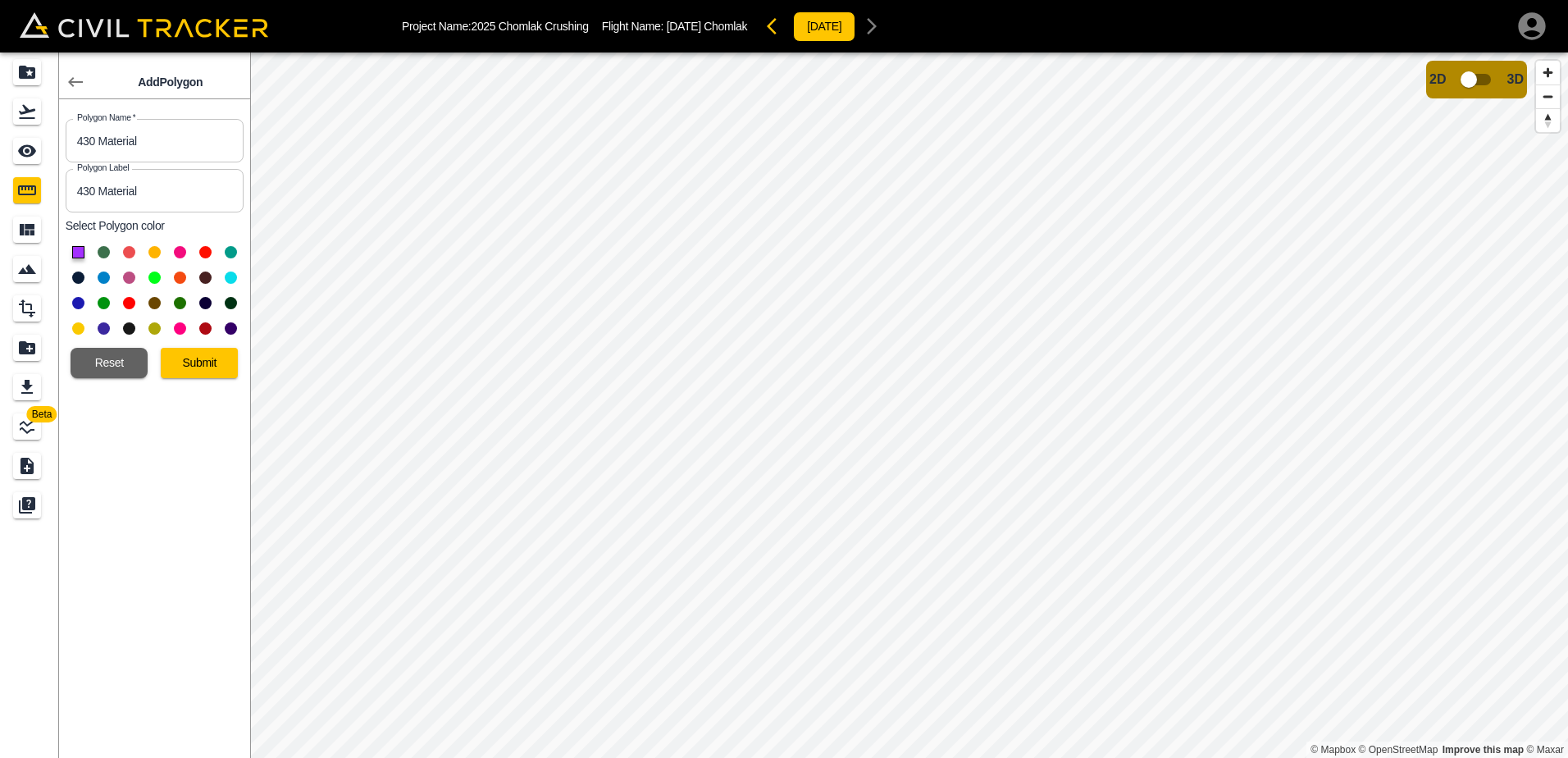
click at [227, 253] on button at bounding box center [231, 252] width 13 height 13
click at [206, 365] on button "Submit" at bounding box center [199, 363] width 77 height 31
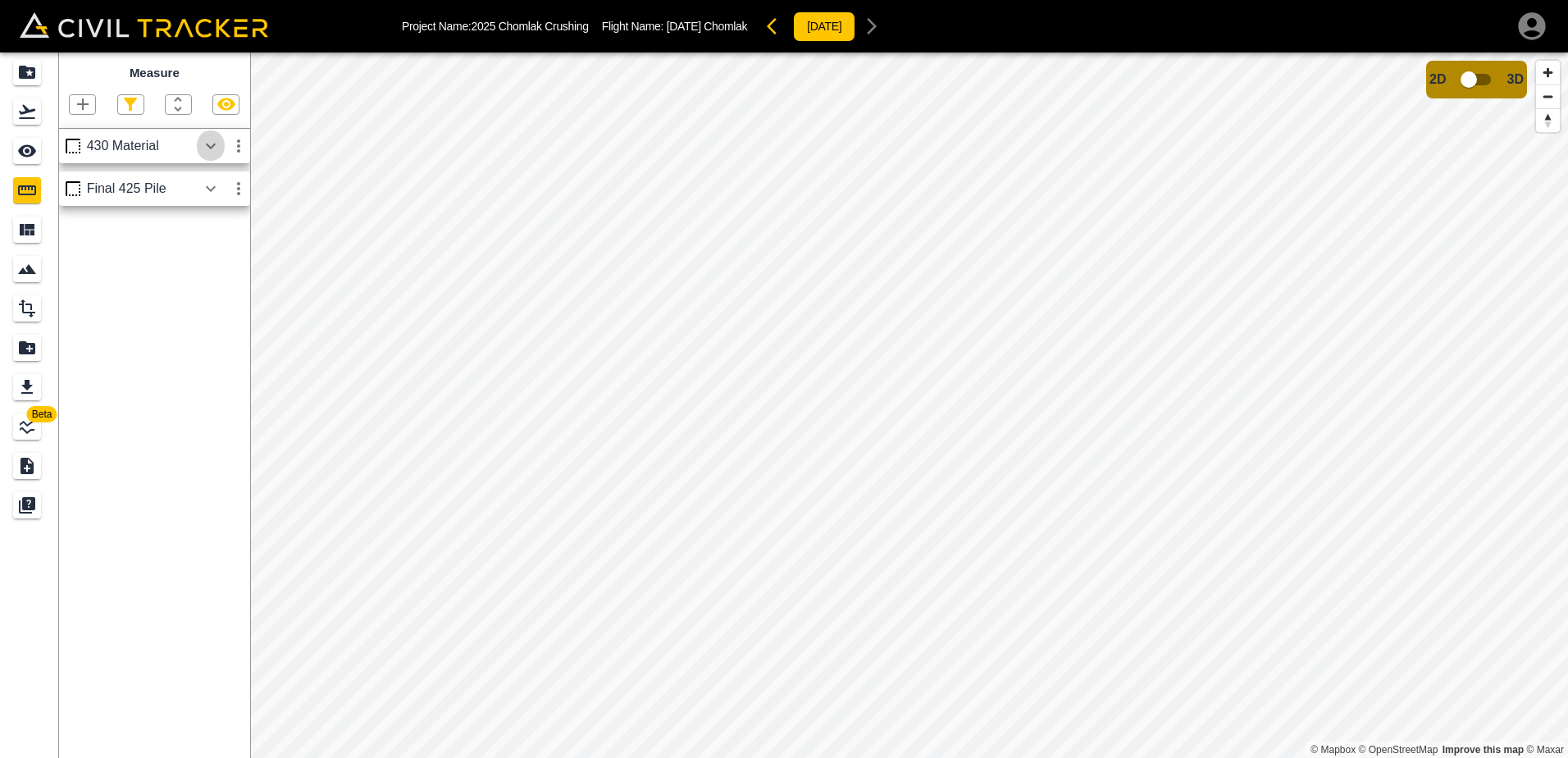
click at [206, 147] on icon "button" at bounding box center [211, 146] width 20 height 20
